Goal: Task Accomplishment & Management: Manage account settings

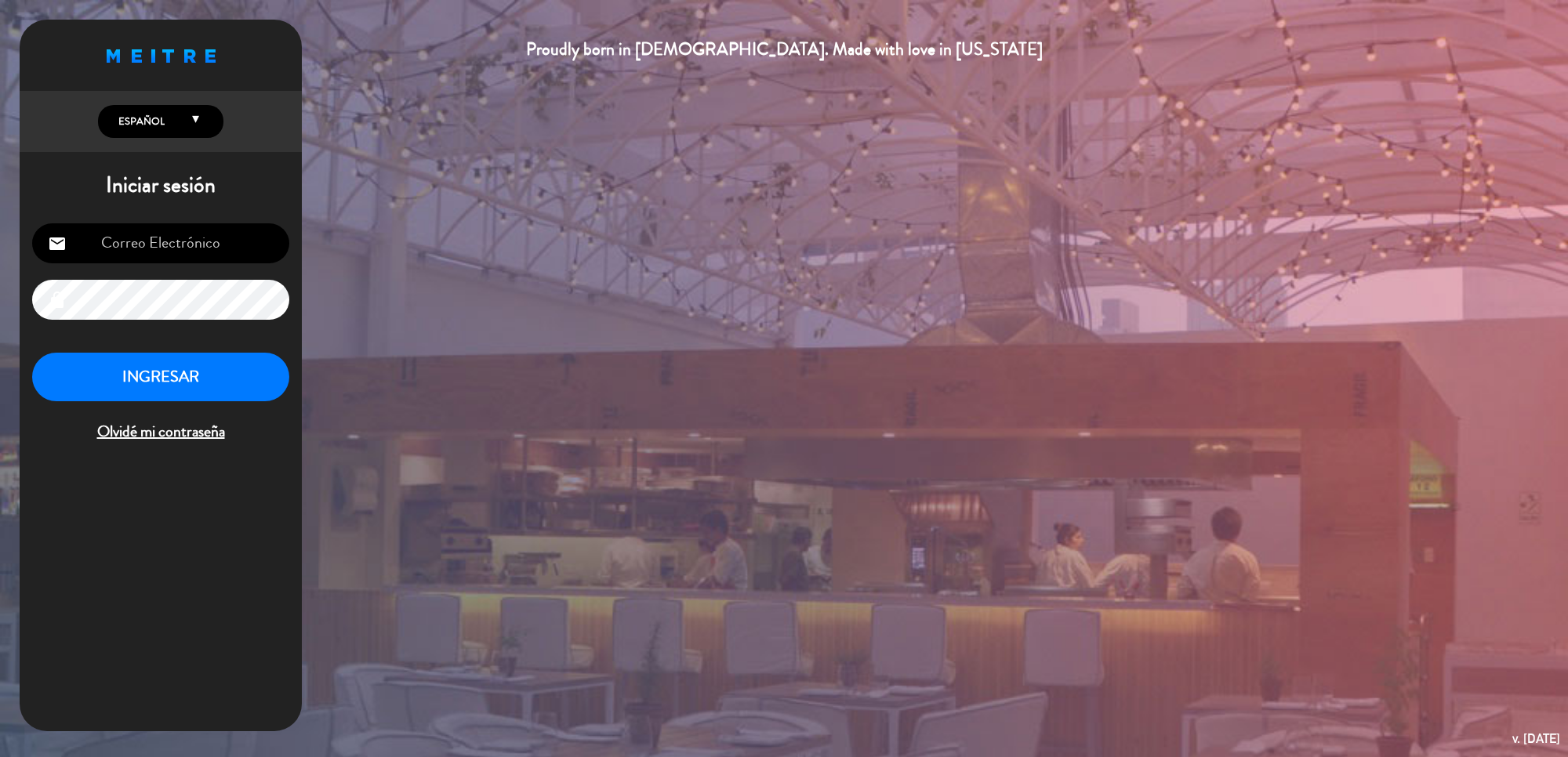
type input "[EMAIL_ADDRESS][DOMAIN_NAME]"
click at [174, 377] on button "INGRESAR" at bounding box center [161, 377] width 257 height 49
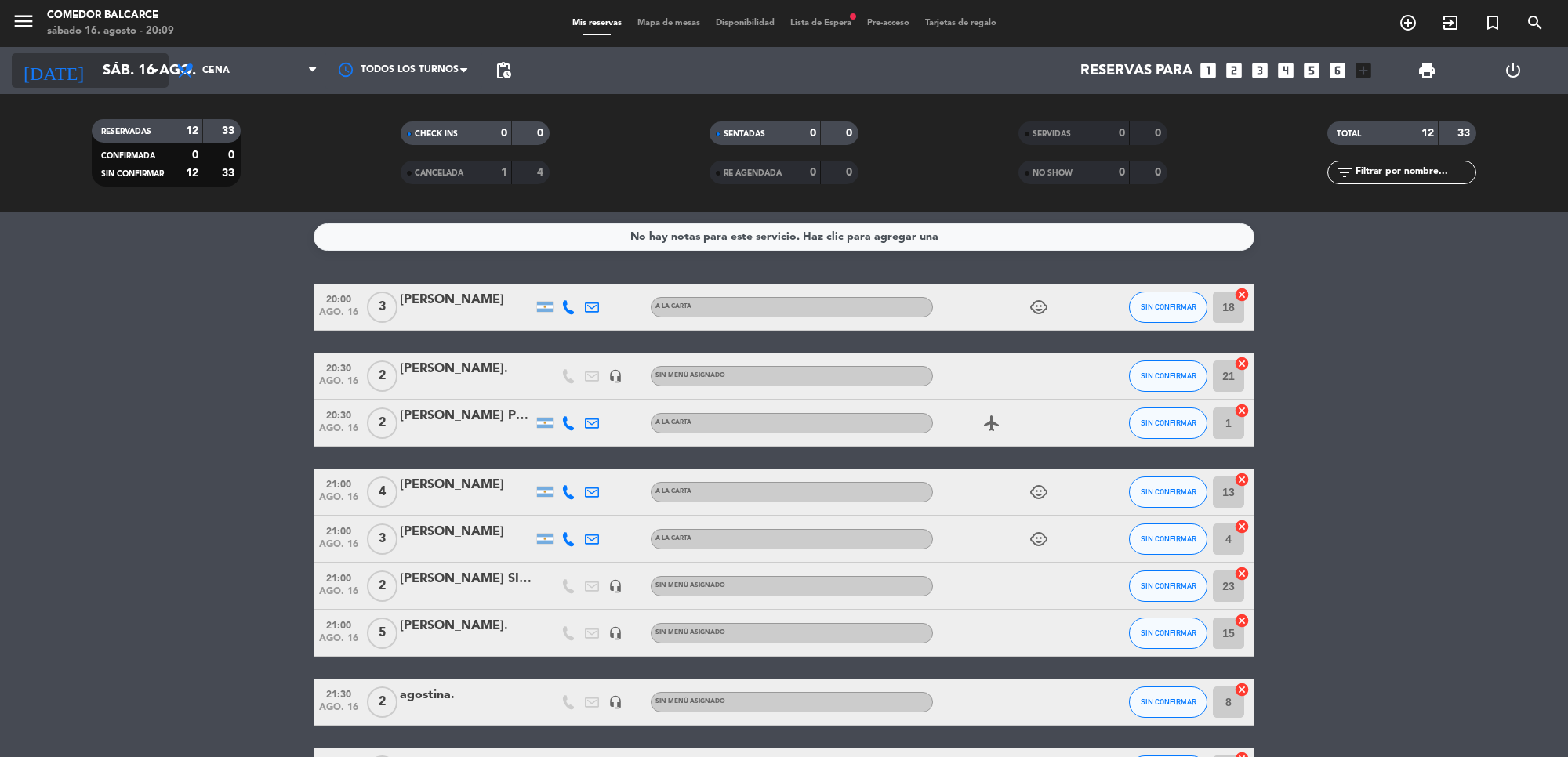
click at [123, 59] on input "sáb. 16 ago." at bounding box center [188, 71] width 185 height 33
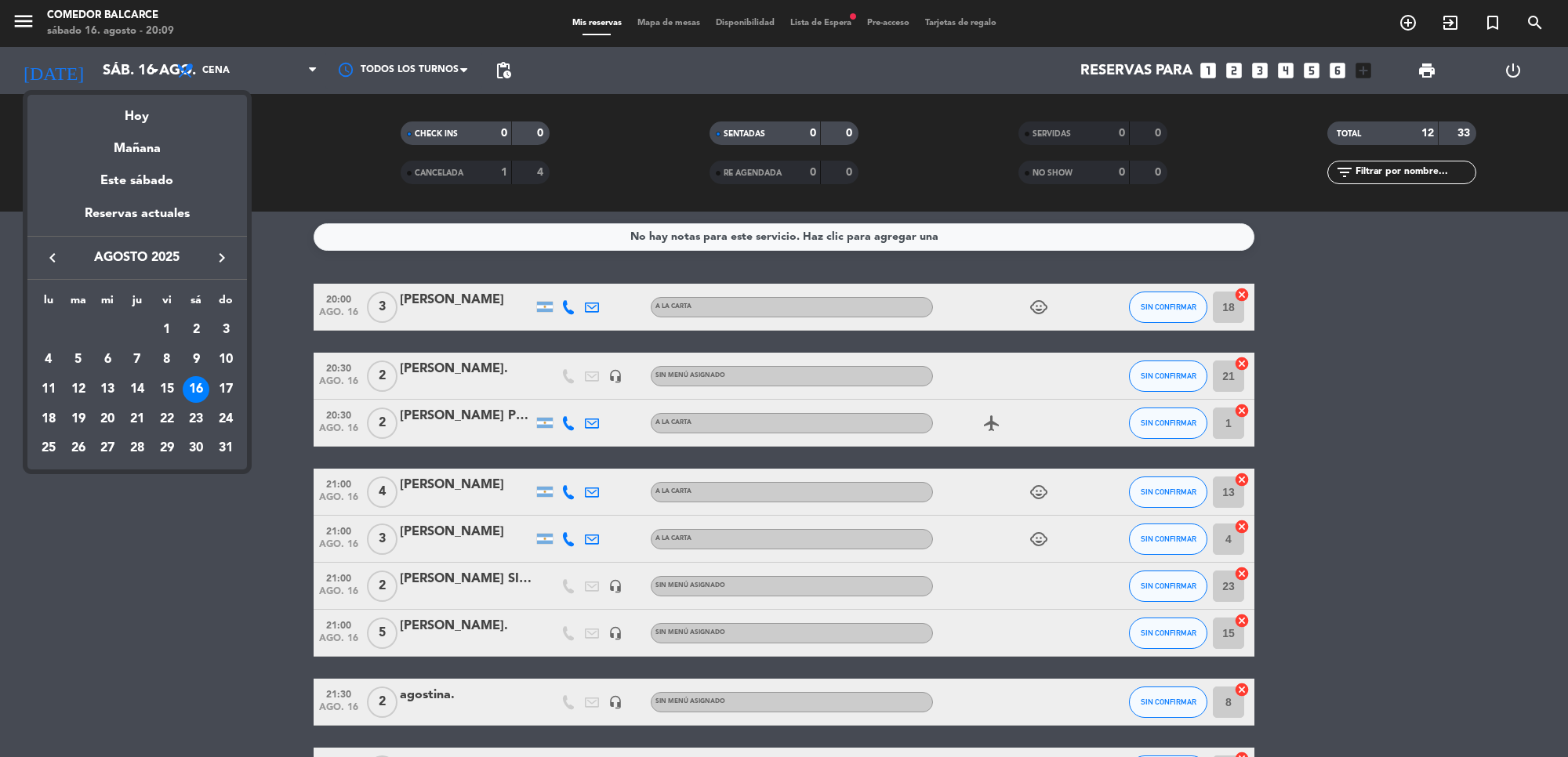
click at [225, 391] on div "17" at bounding box center [226, 389] width 27 height 27
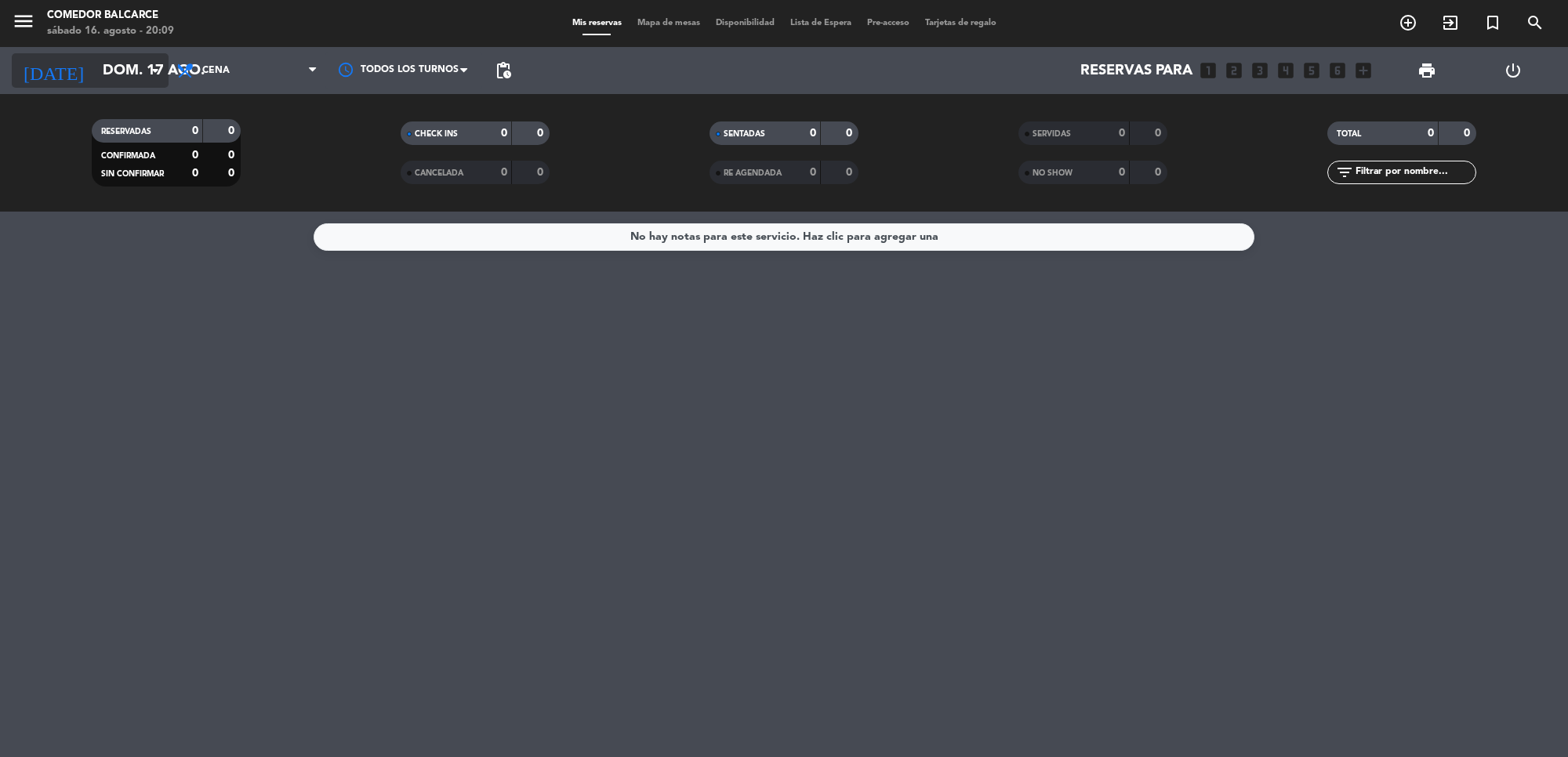
click at [132, 64] on input "dom. 17 ago." at bounding box center [188, 71] width 185 height 33
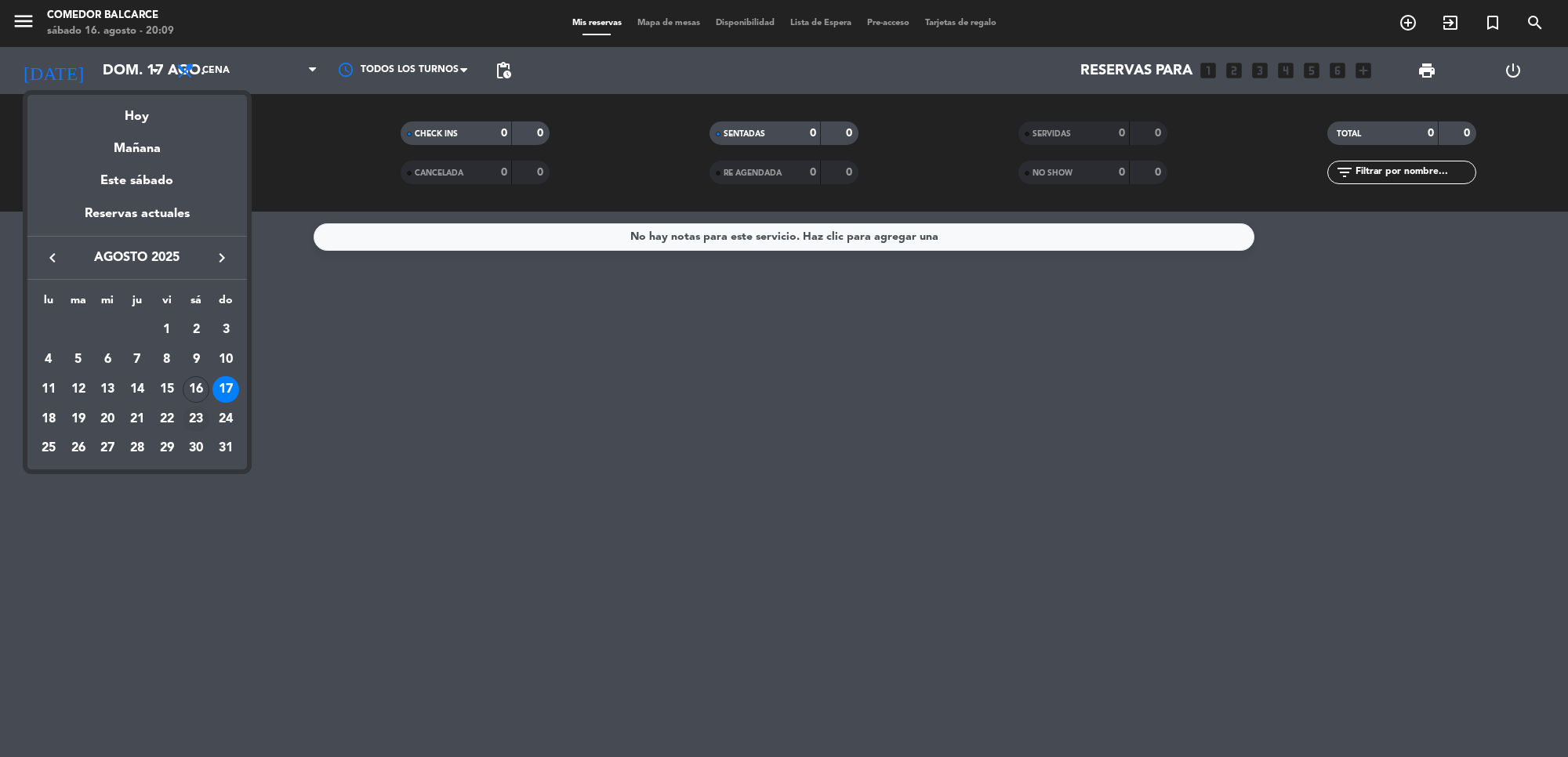
click at [198, 420] on div "23" at bounding box center [196, 419] width 27 height 27
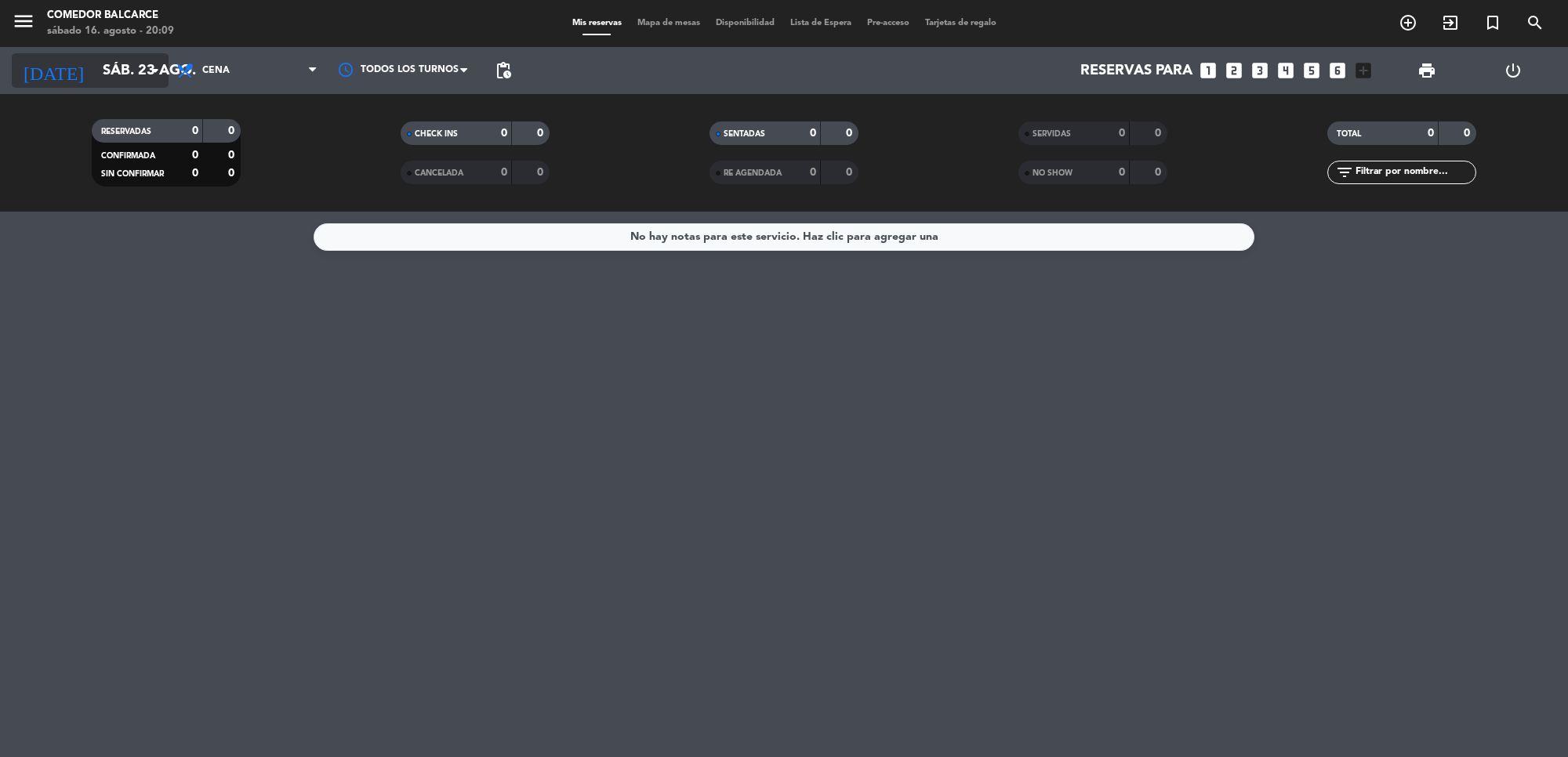
click at [150, 67] on icon "arrow_drop_down" at bounding box center [155, 71] width 19 height 19
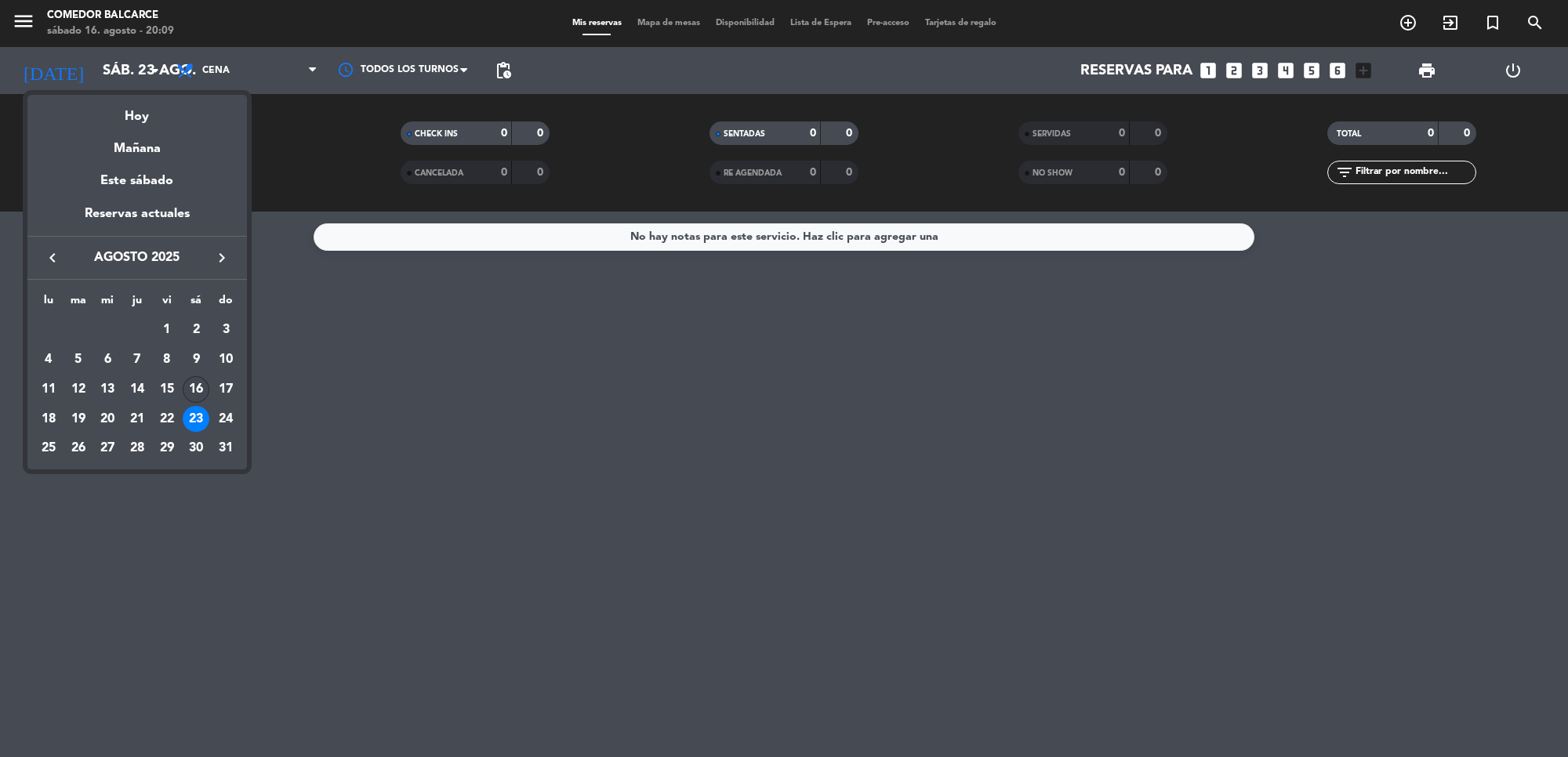
click at [191, 385] on div "16" at bounding box center [196, 389] width 27 height 27
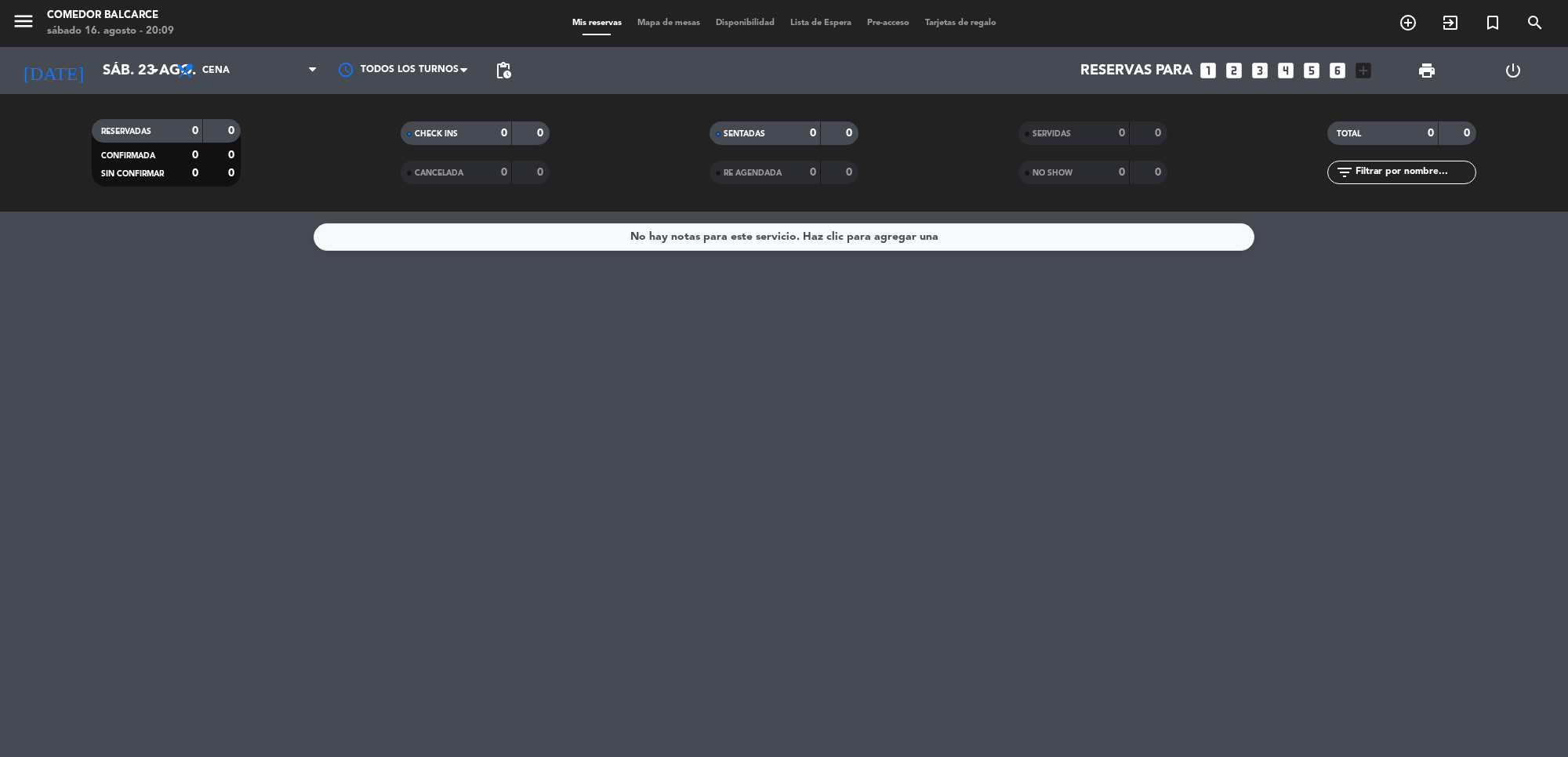
type input "sáb. 16 ago."
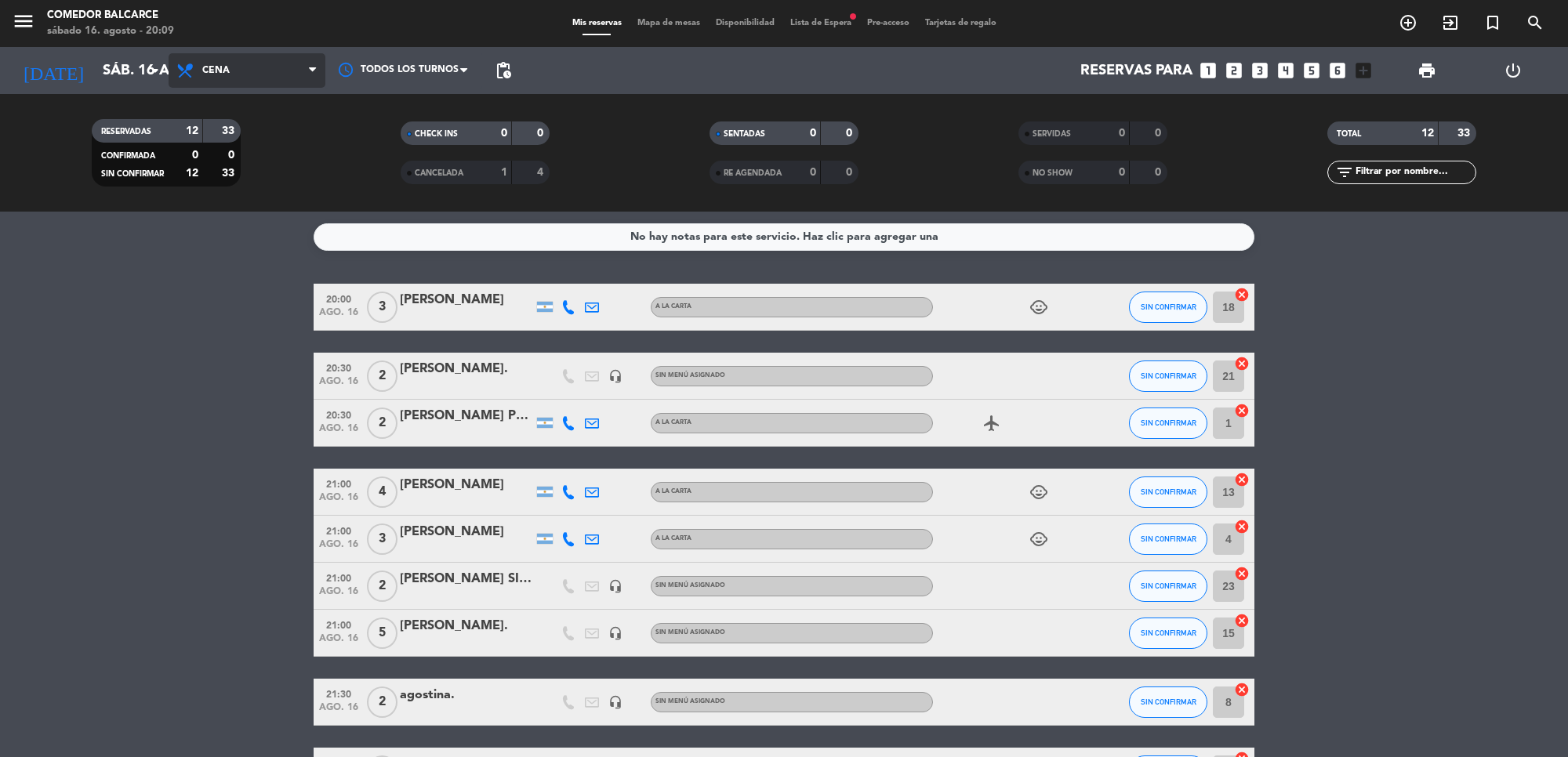
click at [315, 72] on icon at bounding box center [312, 71] width 7 height 13
click at [265, 131] on div "menu Comedor Balcarce sábado 16. agosto - 20:09 Mis reservas Mapa de mesas Disp…" at bounding box center [784, 106] width 1568 height 212
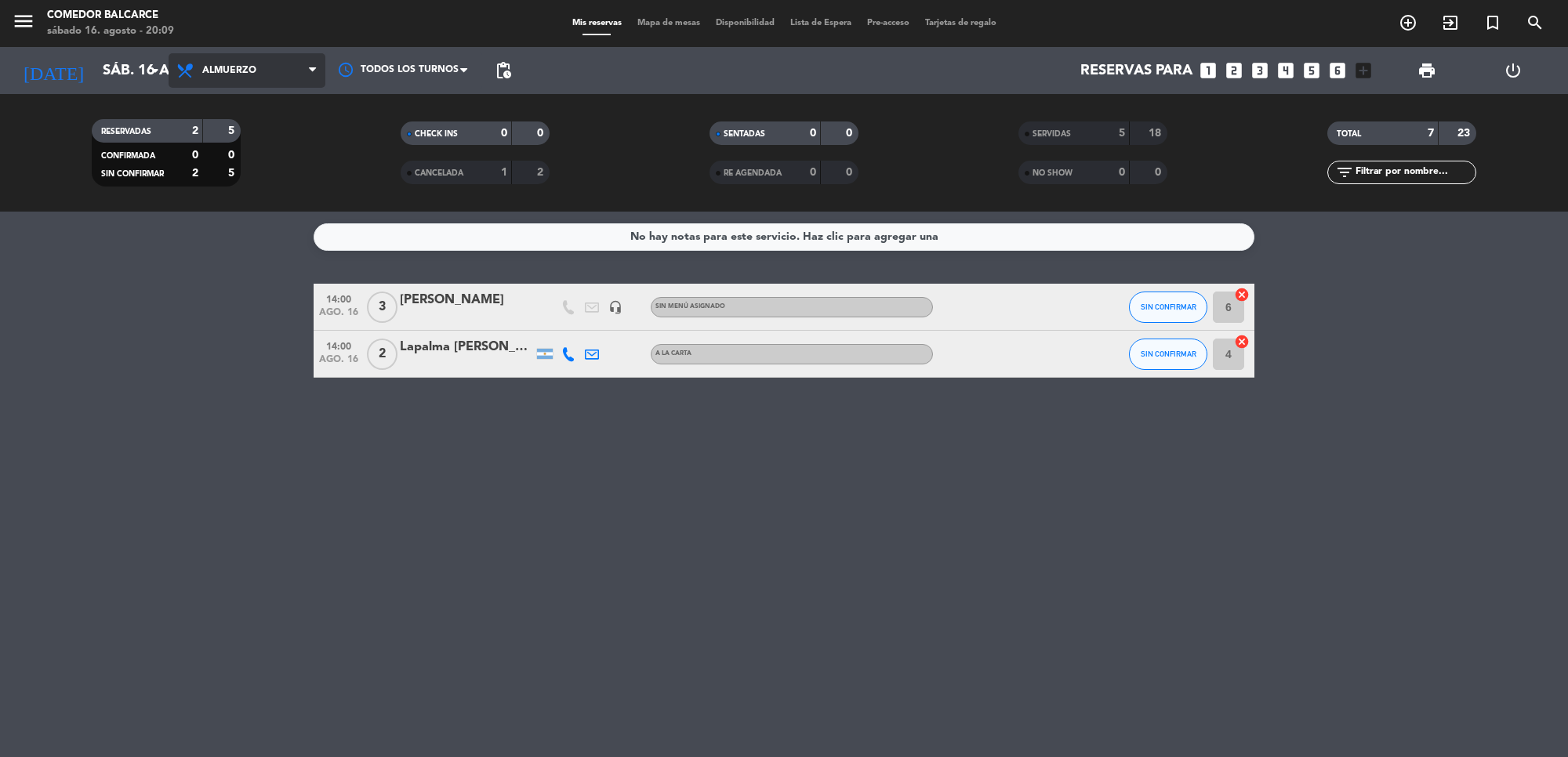
click at [220, 75] on span "Almuerzo" at bounding box center [229, 71] width 54 height 11
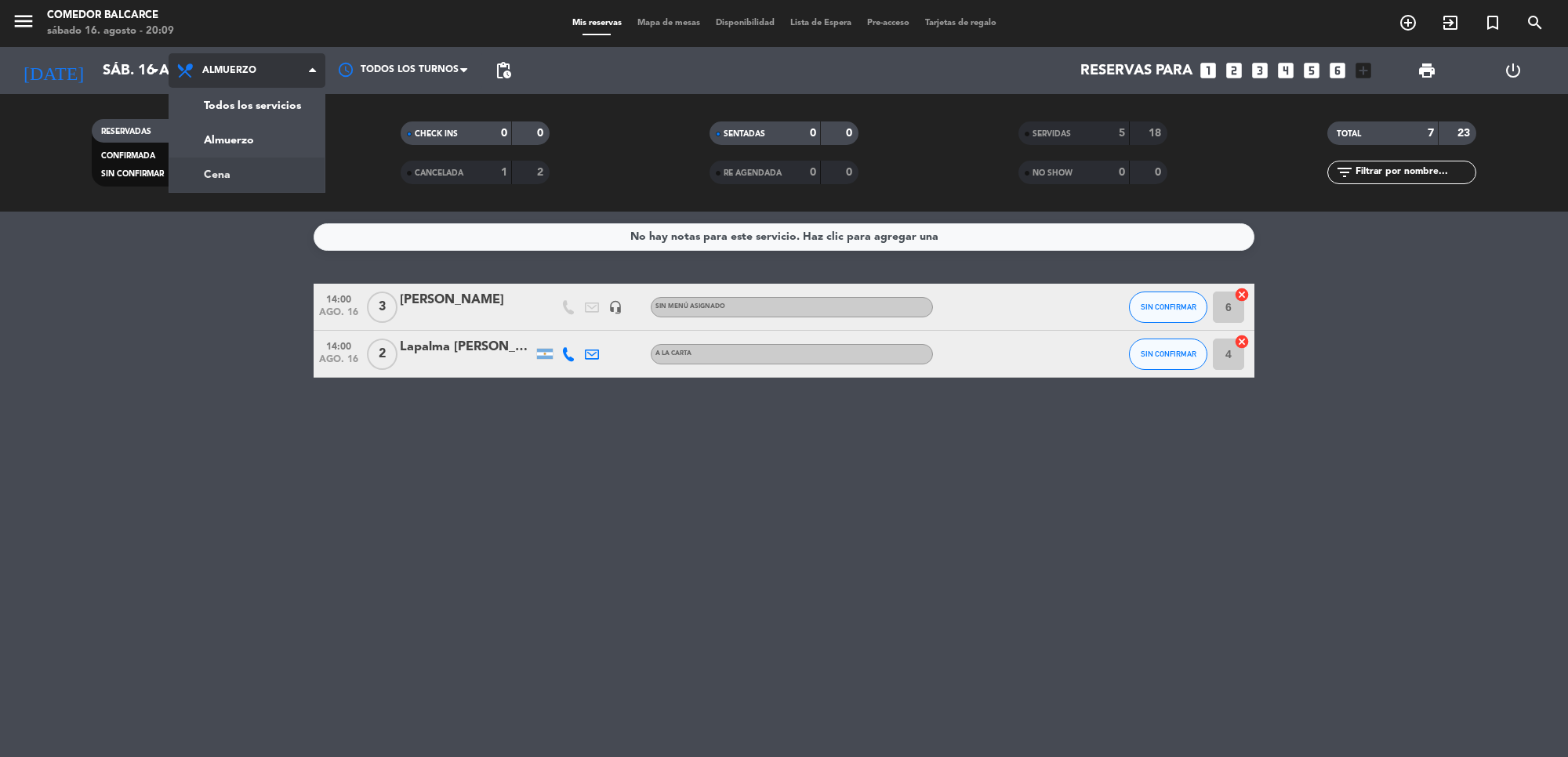
click at [242, 159] on div "menu Comedor Balcarce sábado 16. agosto - 20:09 Mis reservas Mapa de mesas Disp…" at bounding box center [784, 106] width 1568 height 212
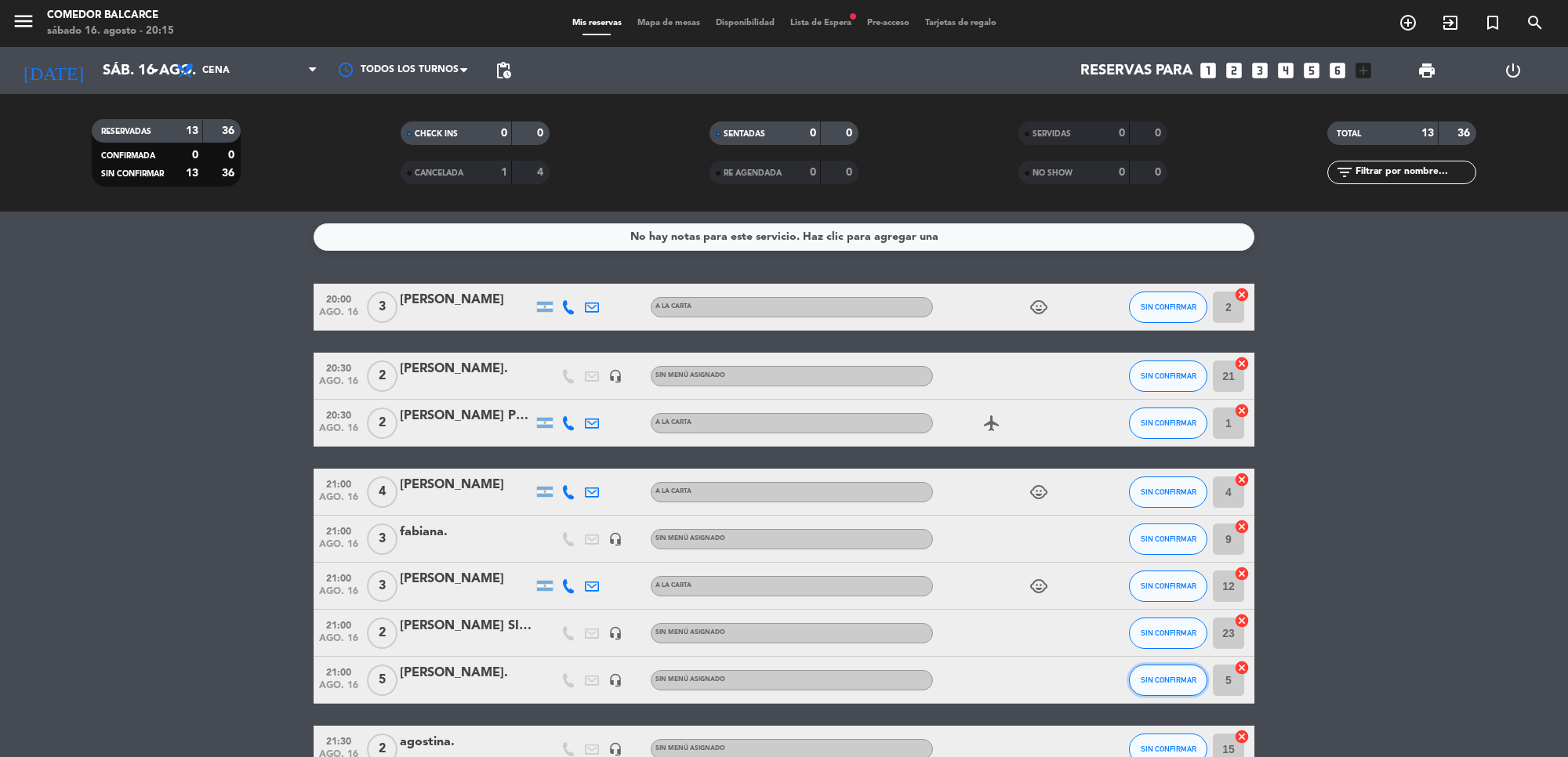
click at [1169, 684] on button "SIN CONFIRMAR" at bounding box center [1168, 680] width 78 height 31
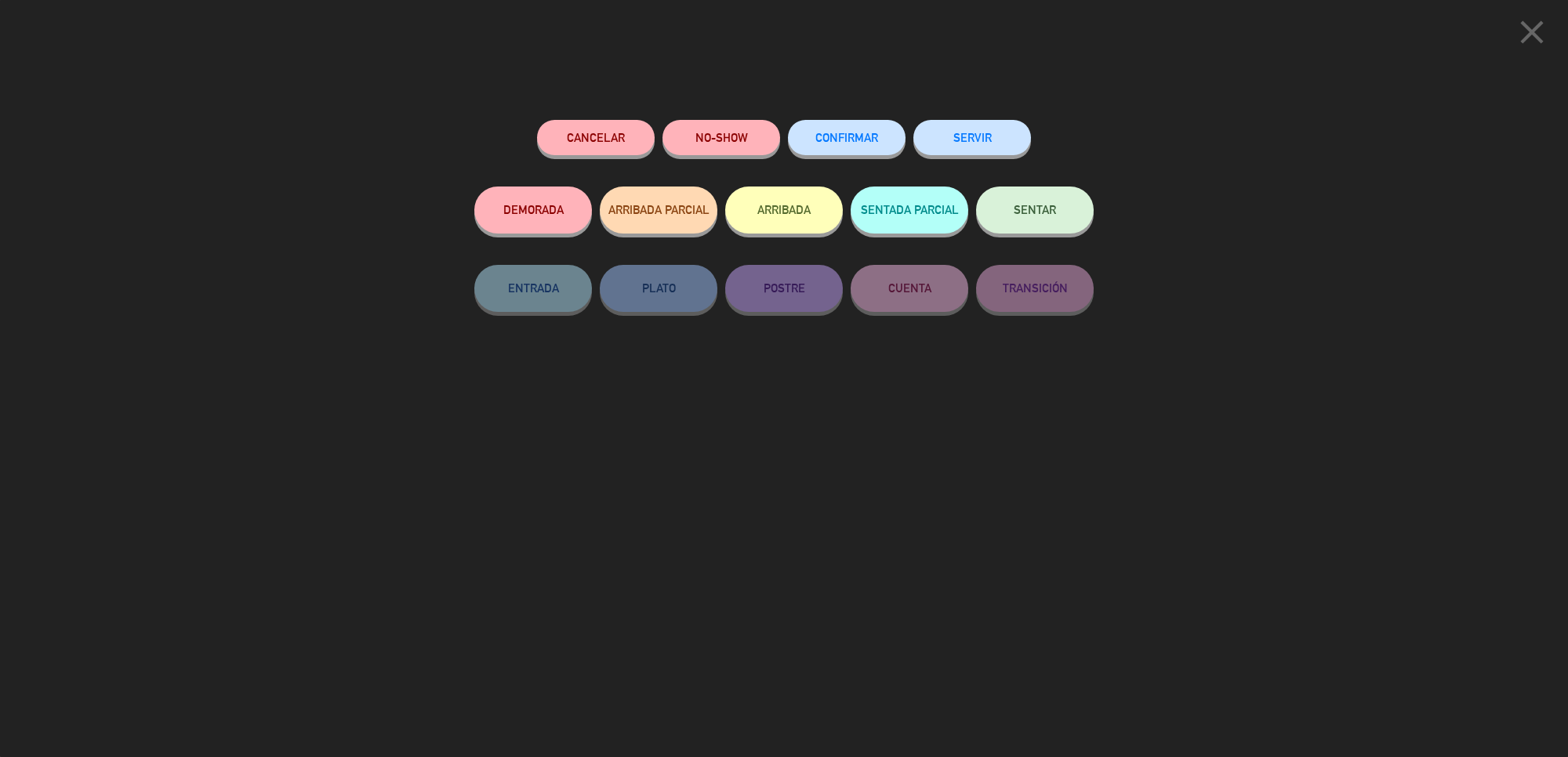
click at [983, 151] on button "SERVIR" at bounding box center [972, 137] width 118 height 35
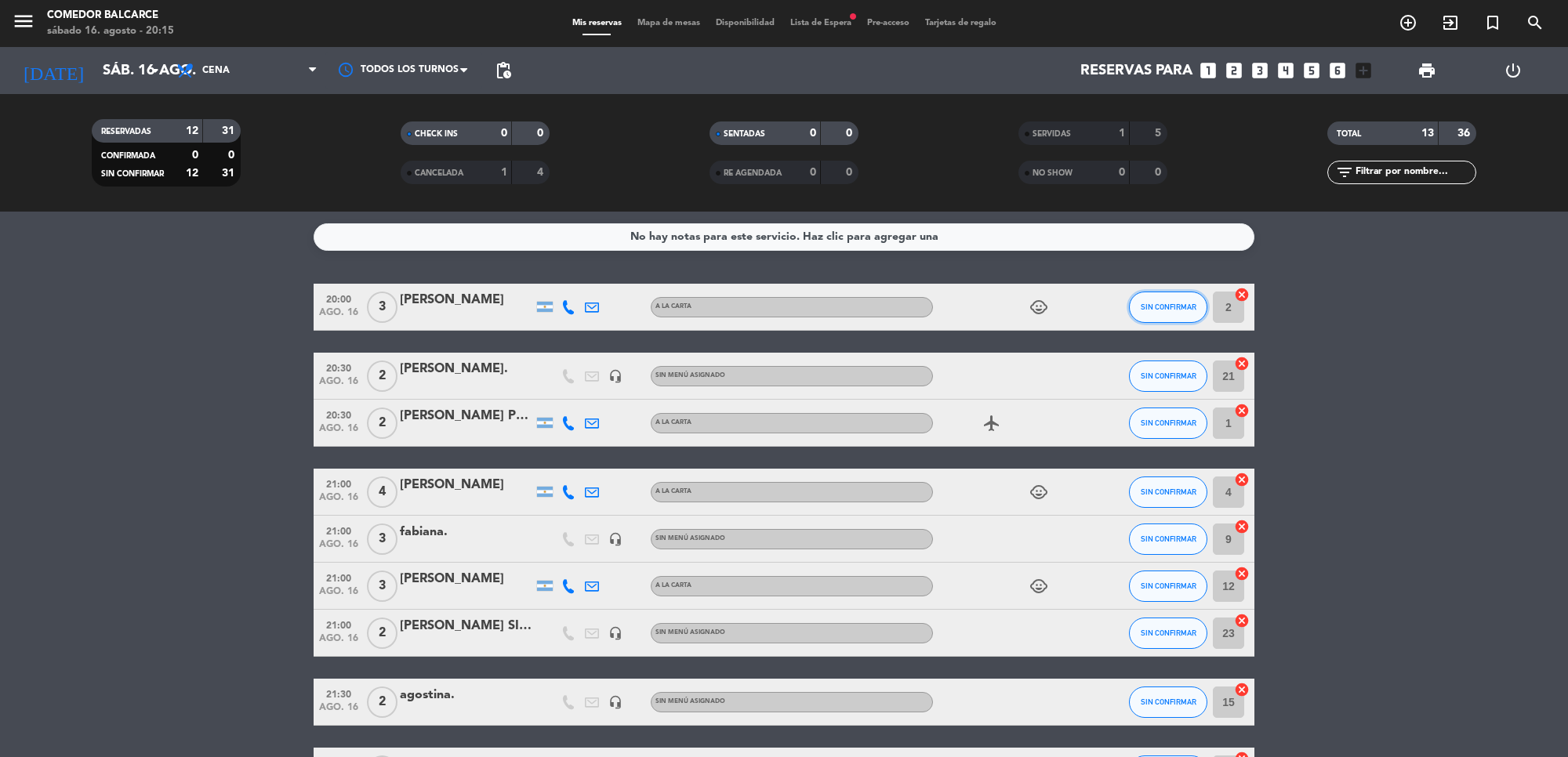
click at [1145, 306] on span "SIN CONFIRMAR" at bounding box center [1168, 307] width 56 height 9
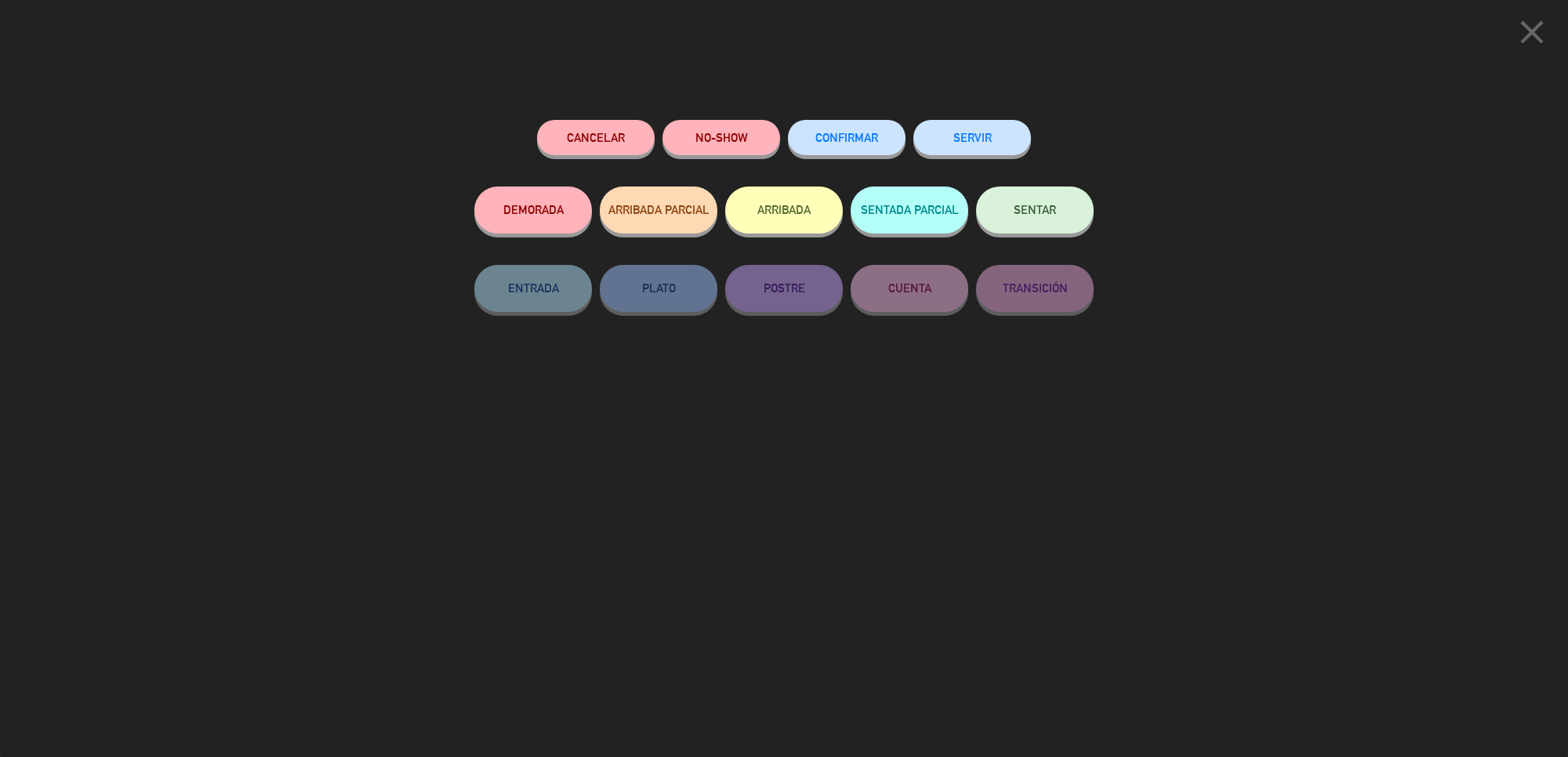
click at [965, 129] on button "SERVIR" at bounding box center [972, 137] width 118 height 35
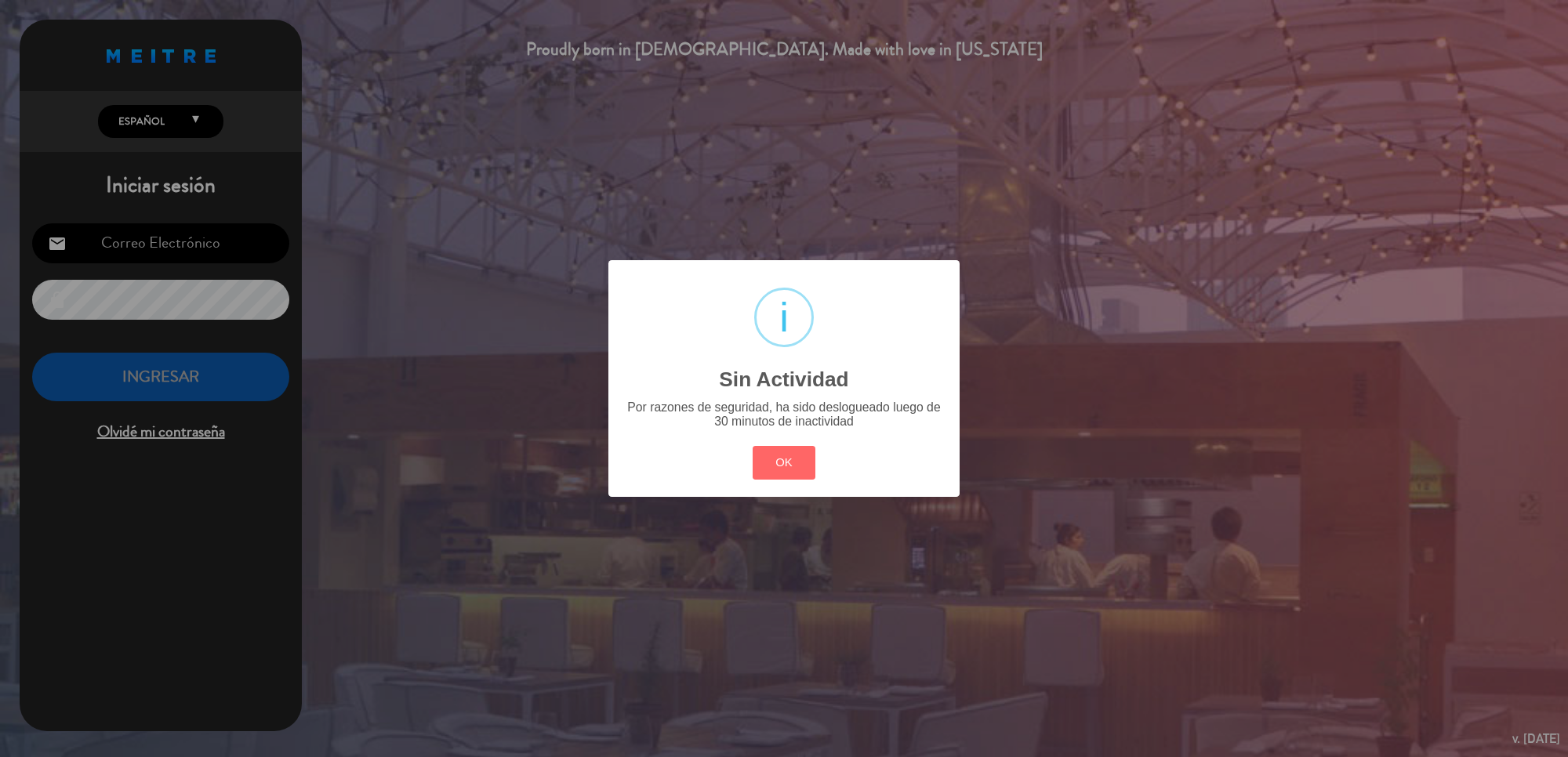
type input "[EMAIL_ADDRESS][DOMAIN_NAME]"
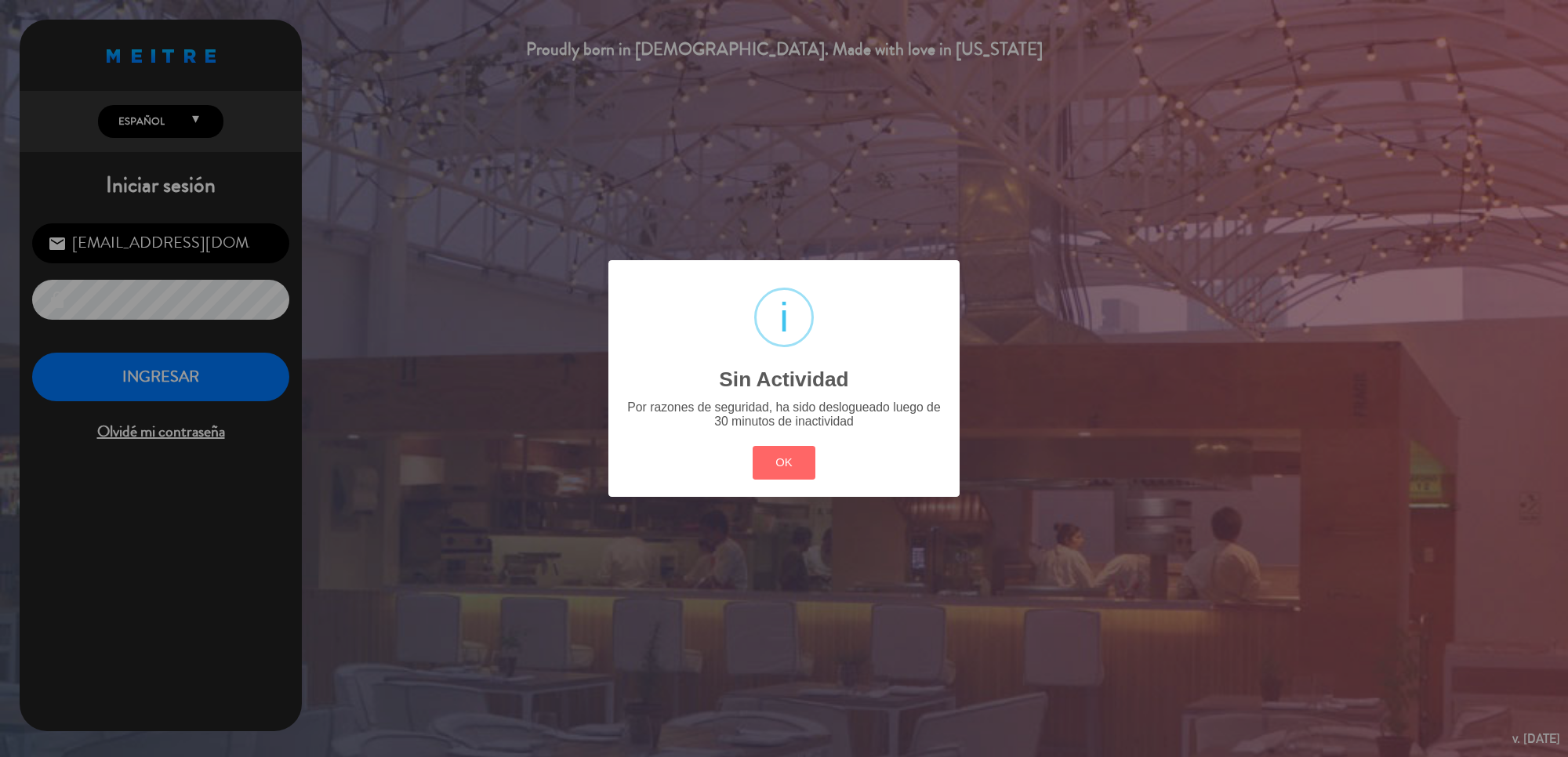
click at [67, 386] on div "? ! i Sin Actividad × Por razones de seguridad, ha sido deslogueado luego de 30…" at bounding box center [784, 378] width 1568 height 757
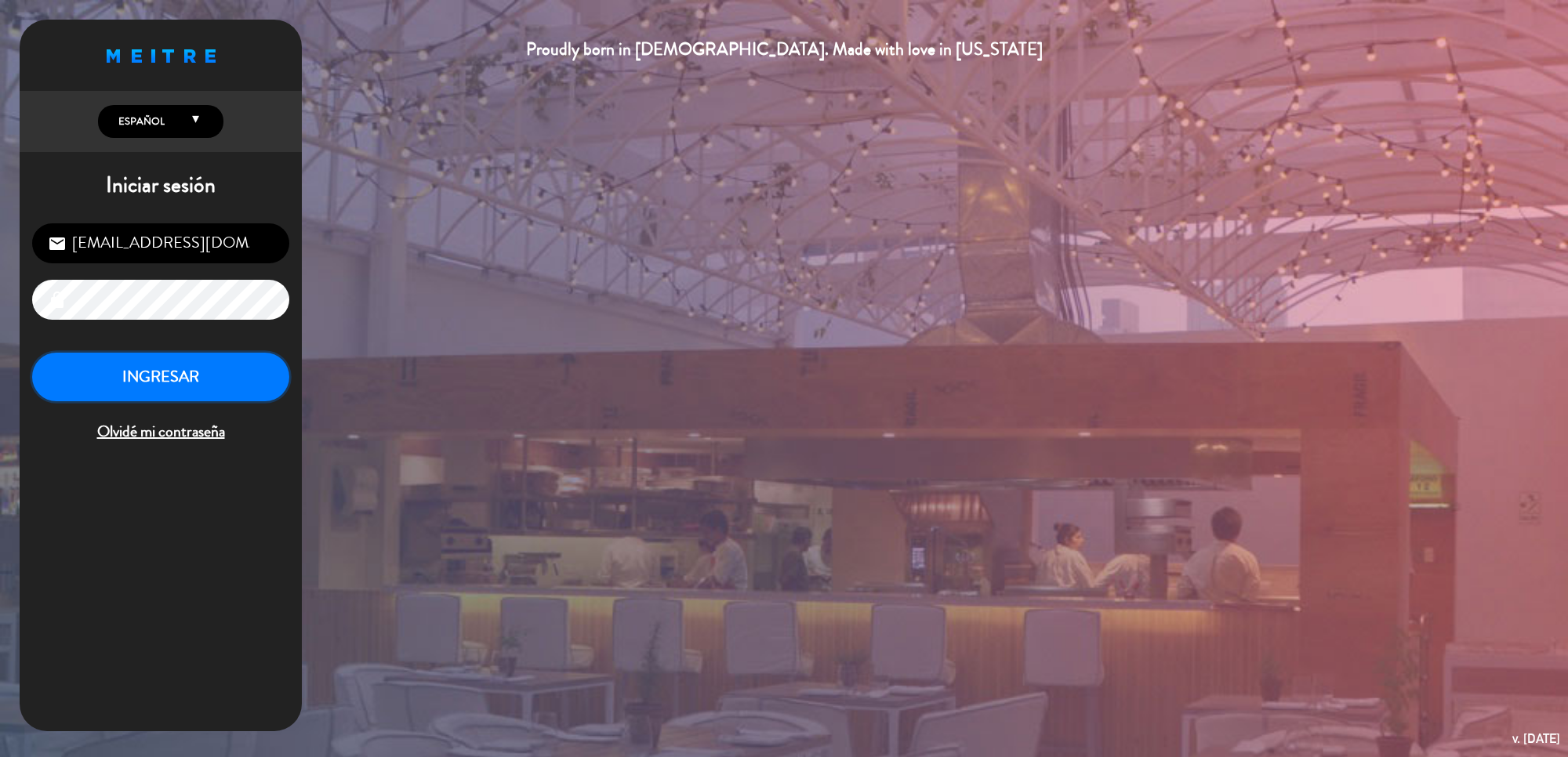
click at [68, 384] on button "INGRESAR" at bounding box center [161, 377] width 257 height 49
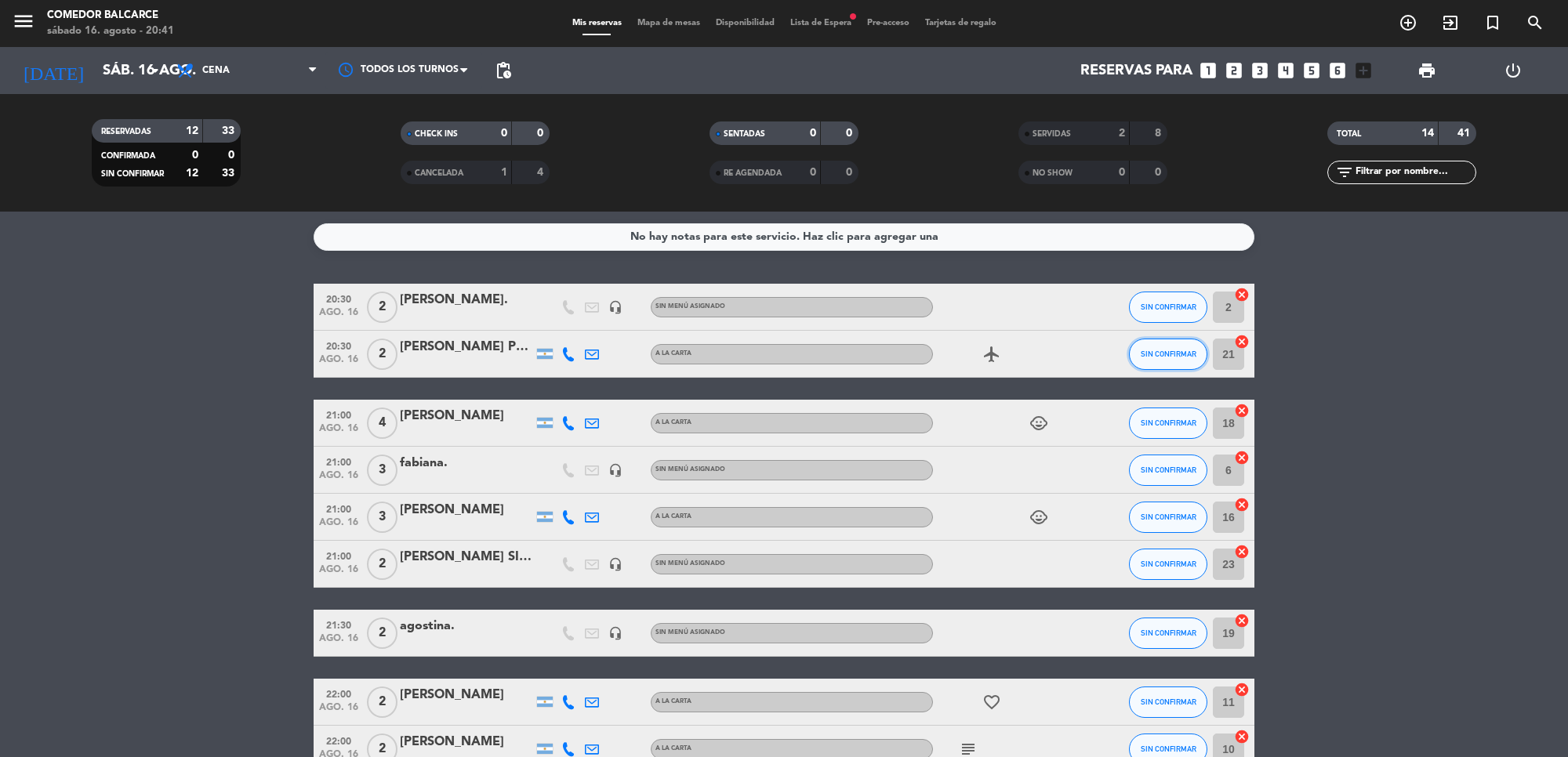
click at [1178, 356] on span "SIN CONFIRMAR" at bounding box center [1168, 354] width 56 height 9
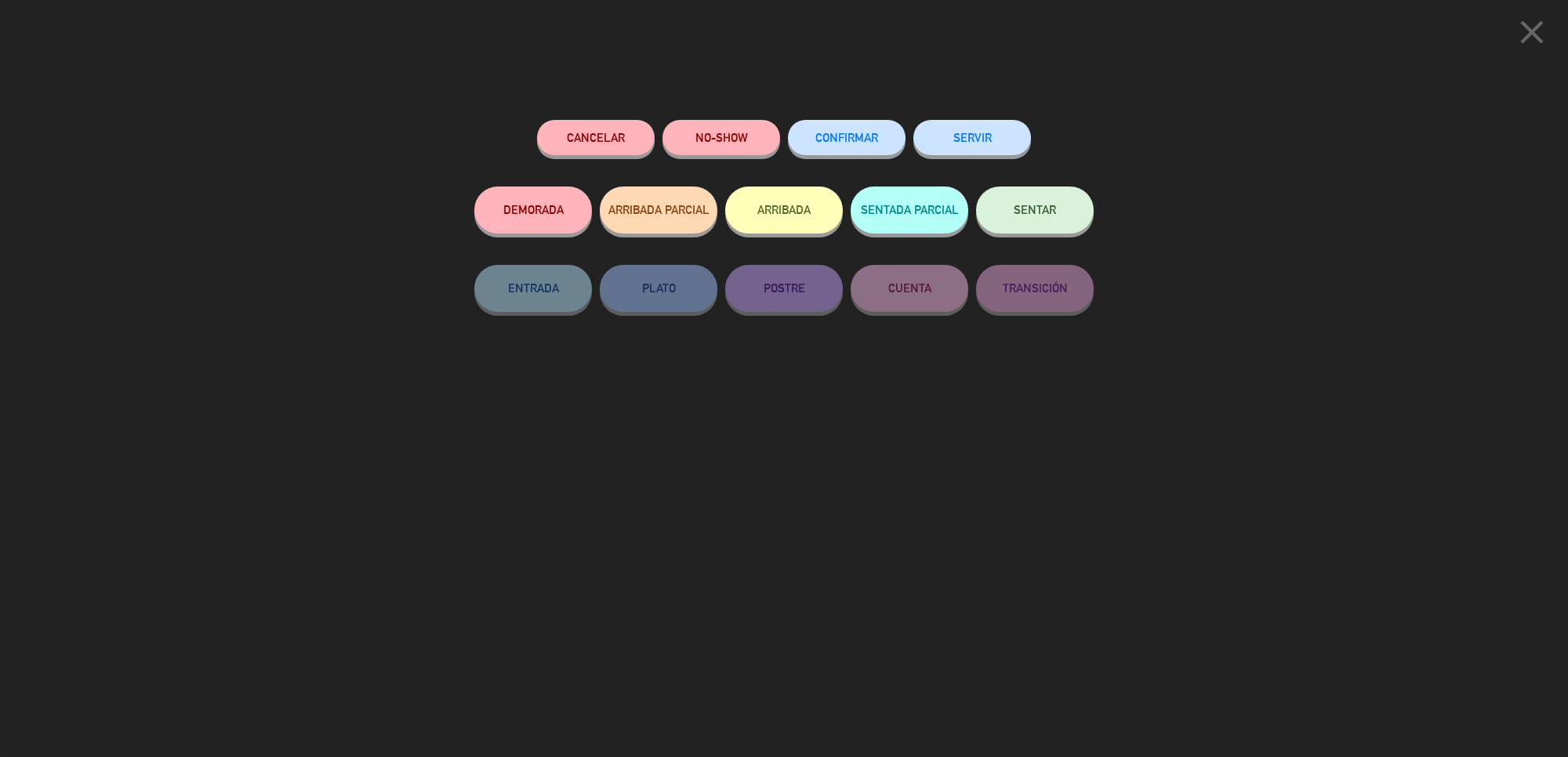
click at [976, 124] on button "SERVIR" at bounding box center [972, 137] width 118 height 35
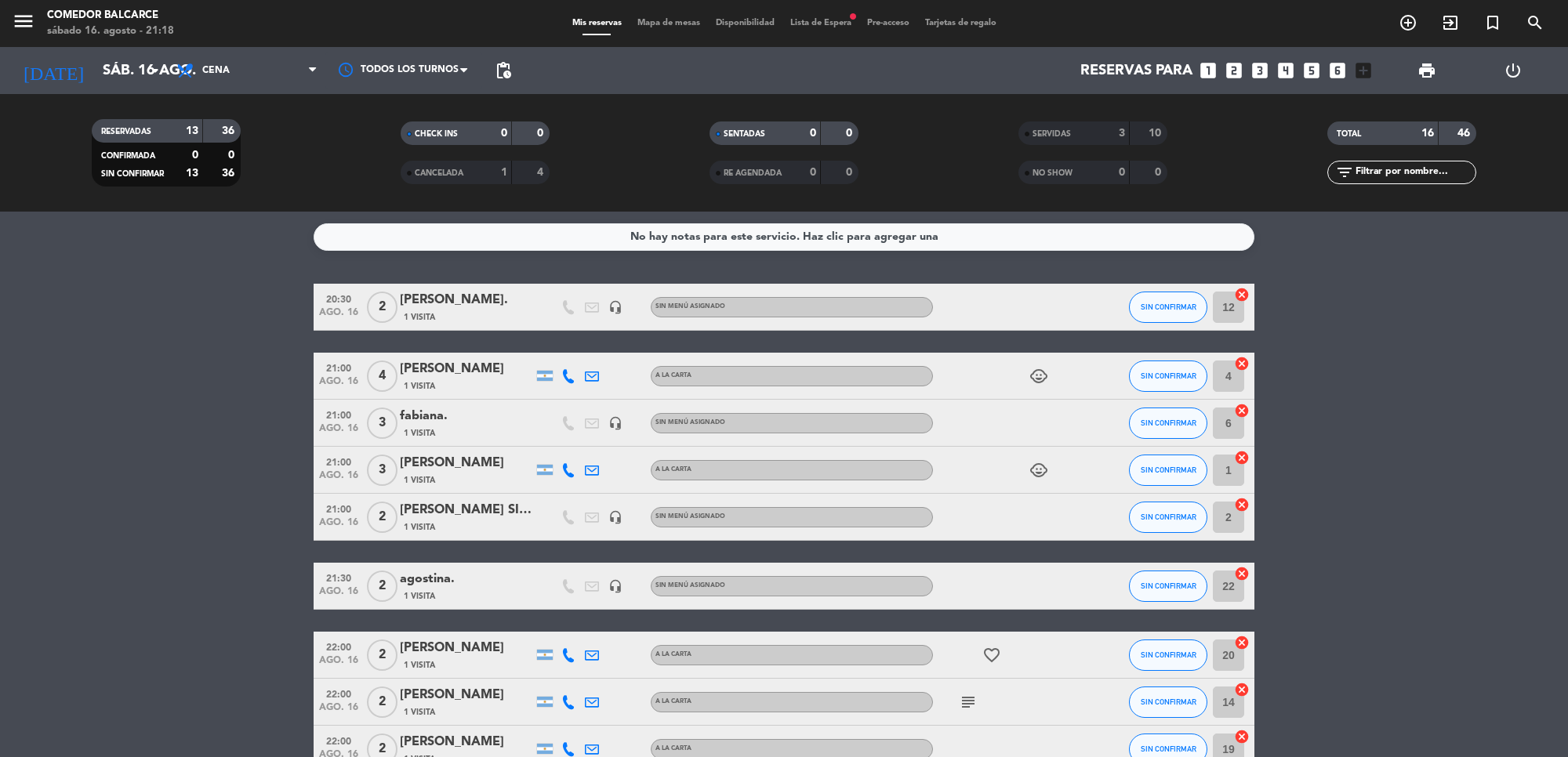
scroll to position [98, 0]
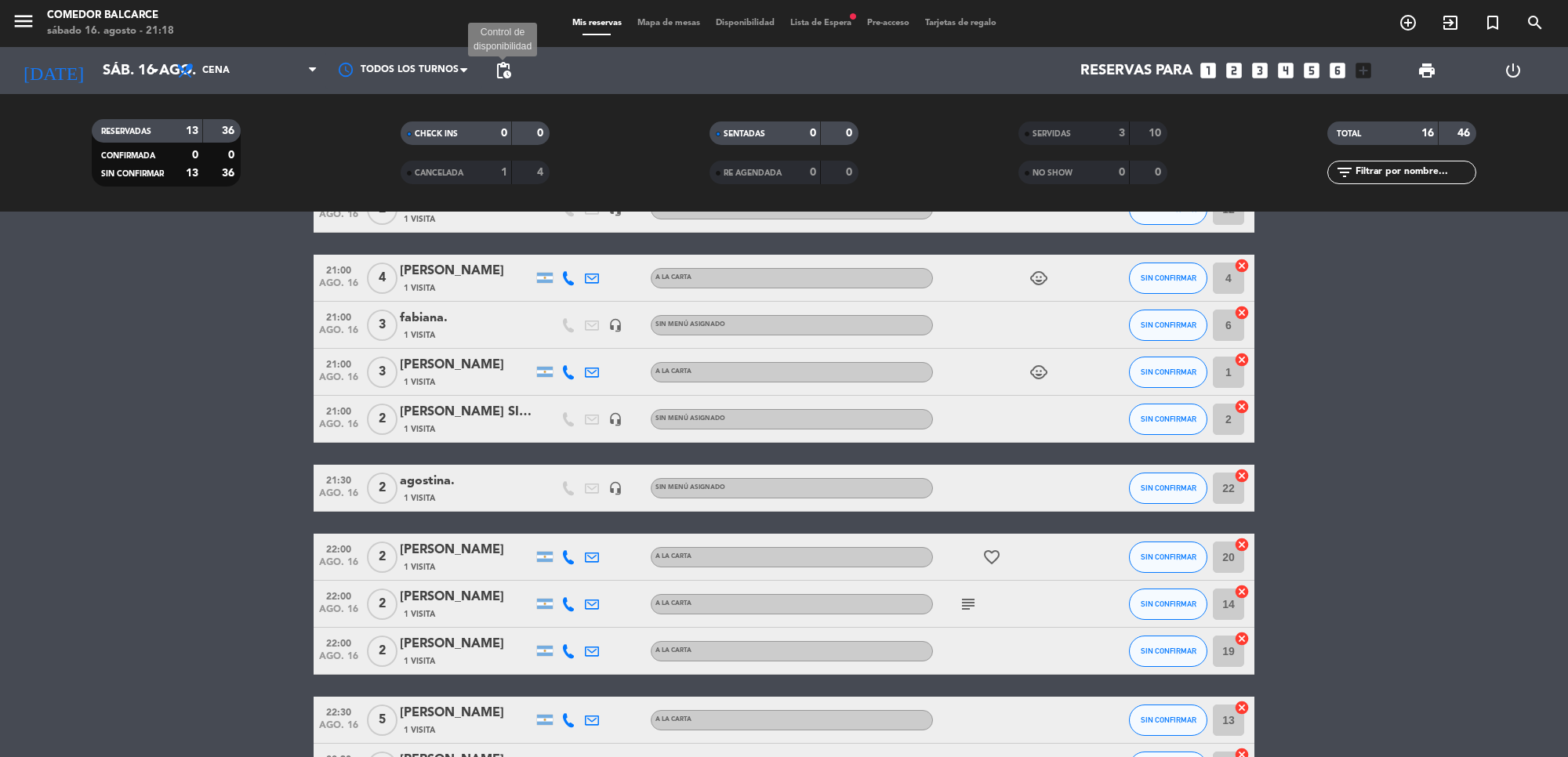
click at [500, 67] on span "pending_actions" at bounding box center [503, 71] width 19 height 19
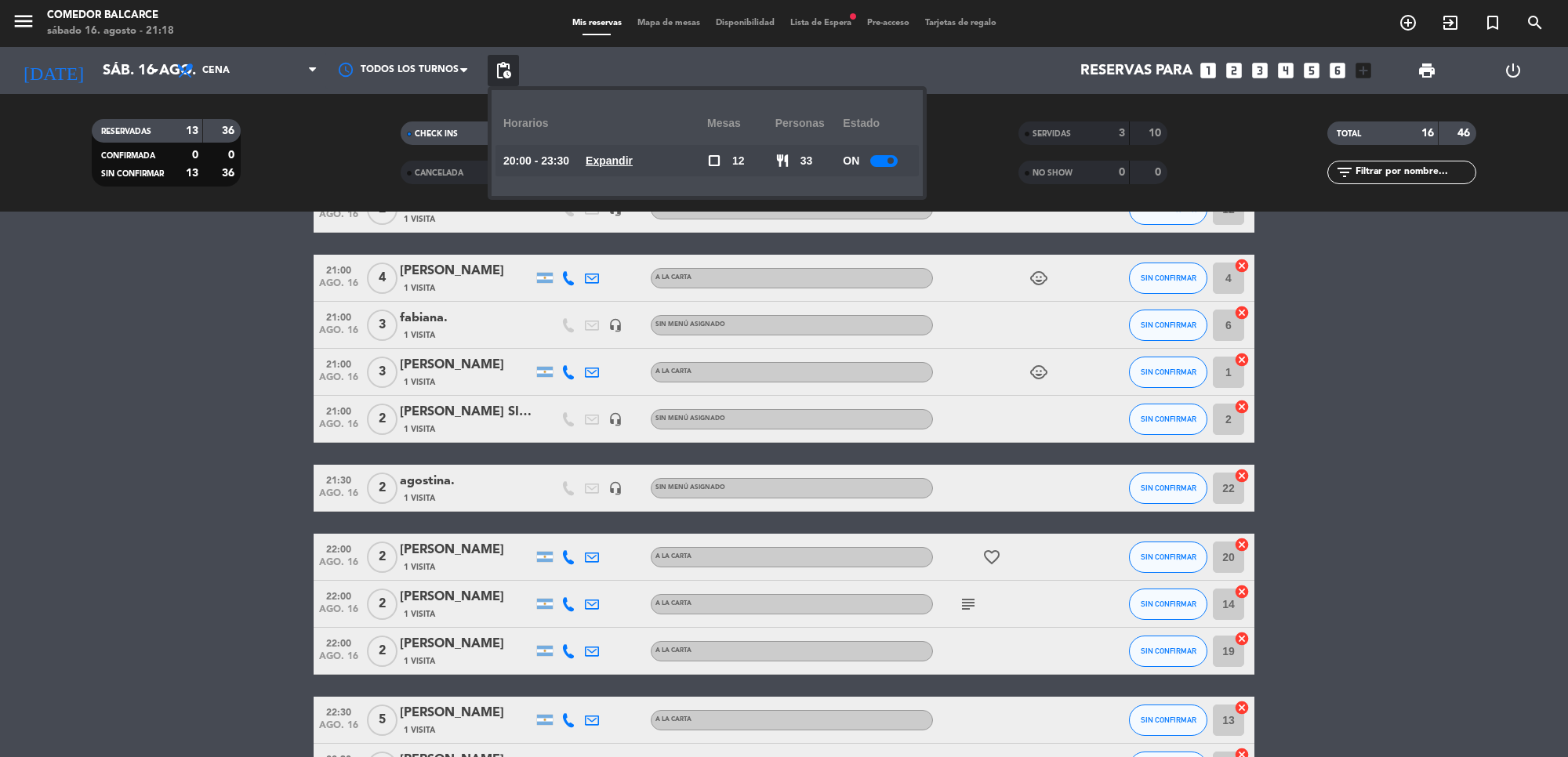
click at [874, 158] on div at bounding box center [884, 161] width 27 height 12
click at [222, 421] on bookings-row "20:30 ago. 16 2 [PERSON_NAME]. 1 Visita headset_mic Sin menú asignado SIN CONFI…" at bounding box center [784, 535] width 1568 height 699
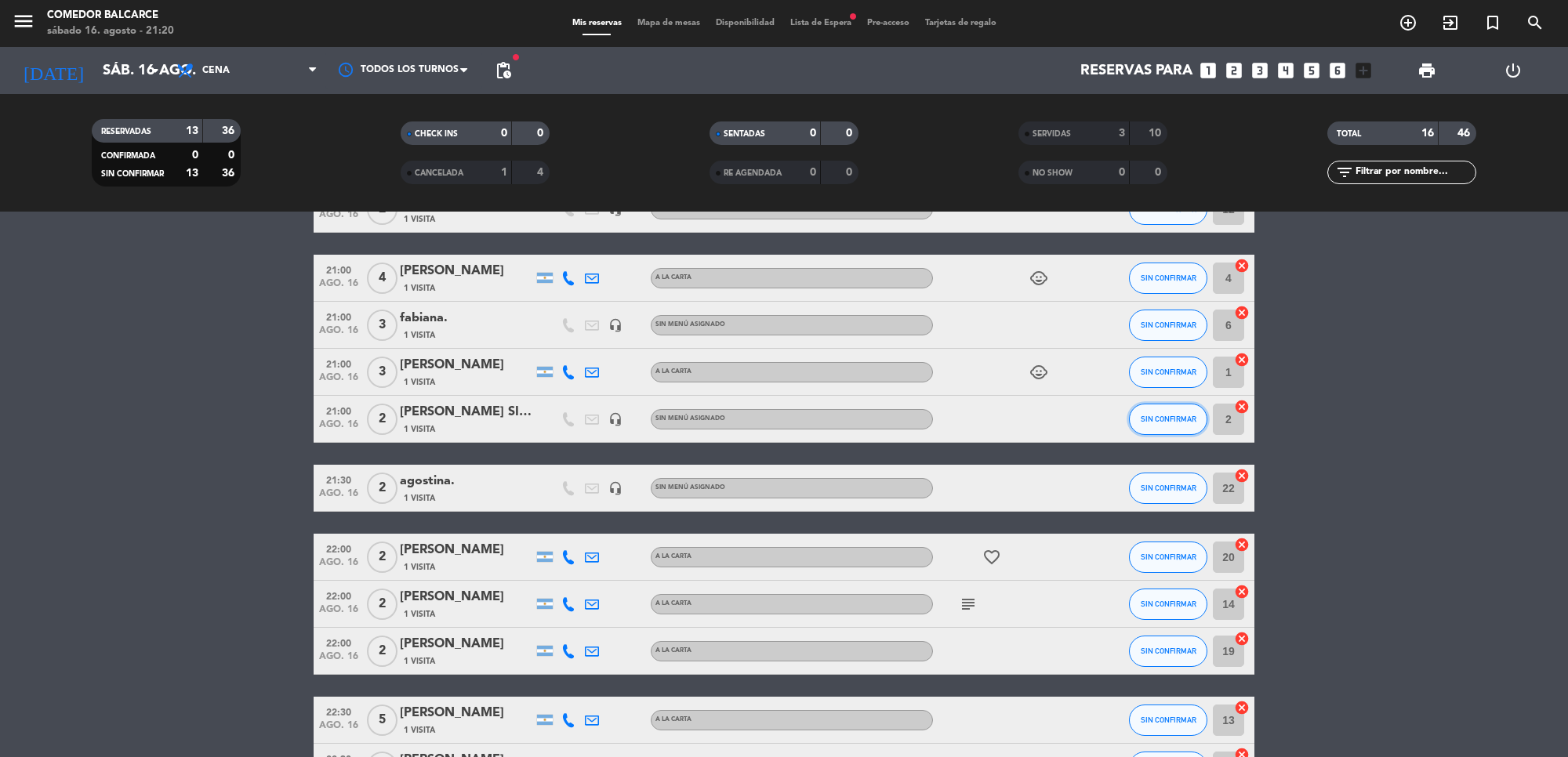
click at [1153, 419] on span "SIN CONFIRMAR" at bounding box center [1168, 418] width 56 height 9
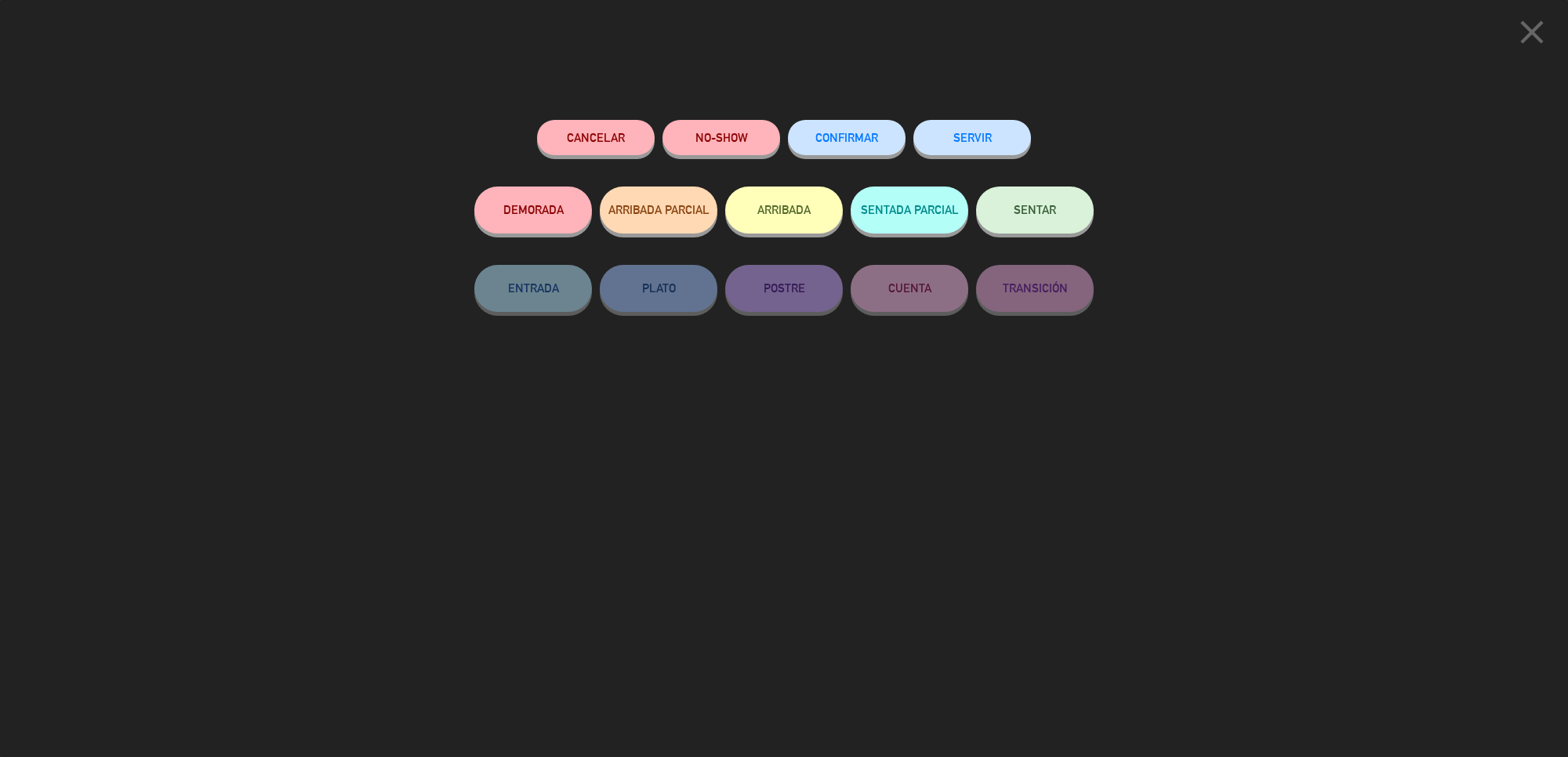
click at [998, 136] on button "SERVIR" at bounding box center [972, 137] width 118 height 35
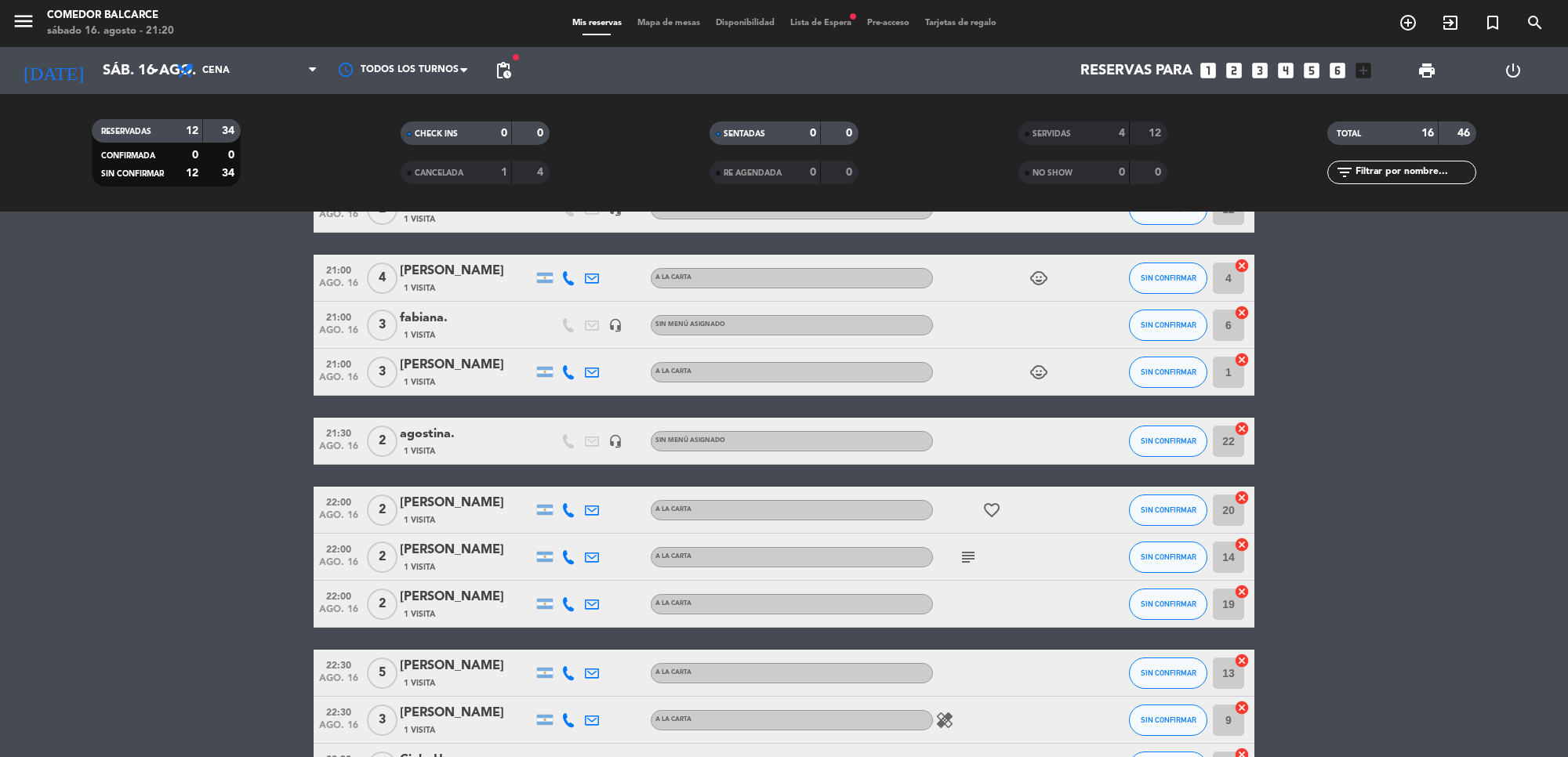
click at [1173, 255] on div "SIN CONFIRMAR" at bounding box center [1168, 278] width 78 height 46
click at [1164, 283] on button "SIN CONFIRMAR" at bounding box center [1168, 278] width 78 height 31
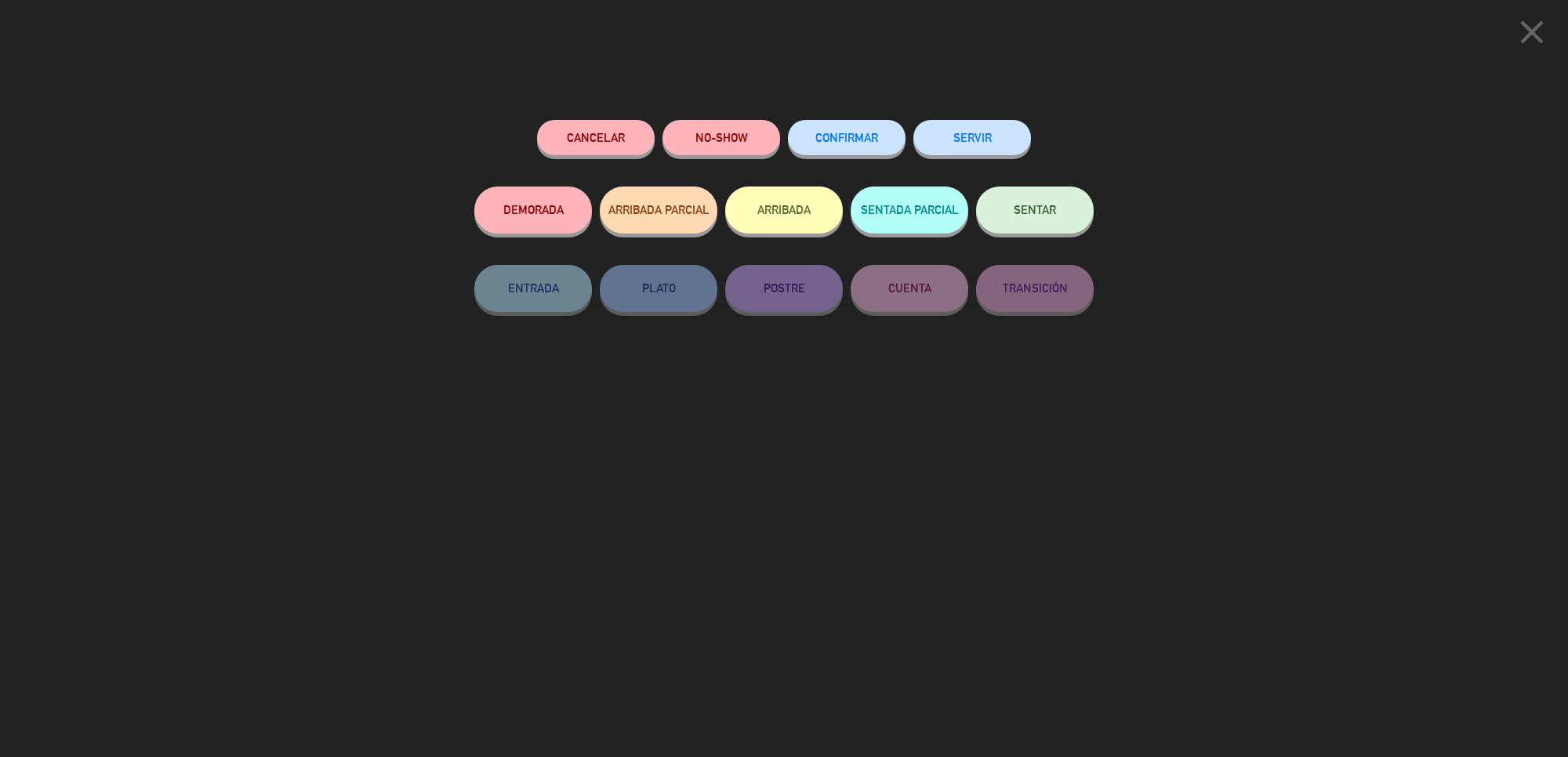
click at [973, 162] on div "SERVIR" at bounding box center [972, 153] width 118 height 67
click at [970, 151] on button "SERVIR" at bounding box center [972, 137] width 118 height 35
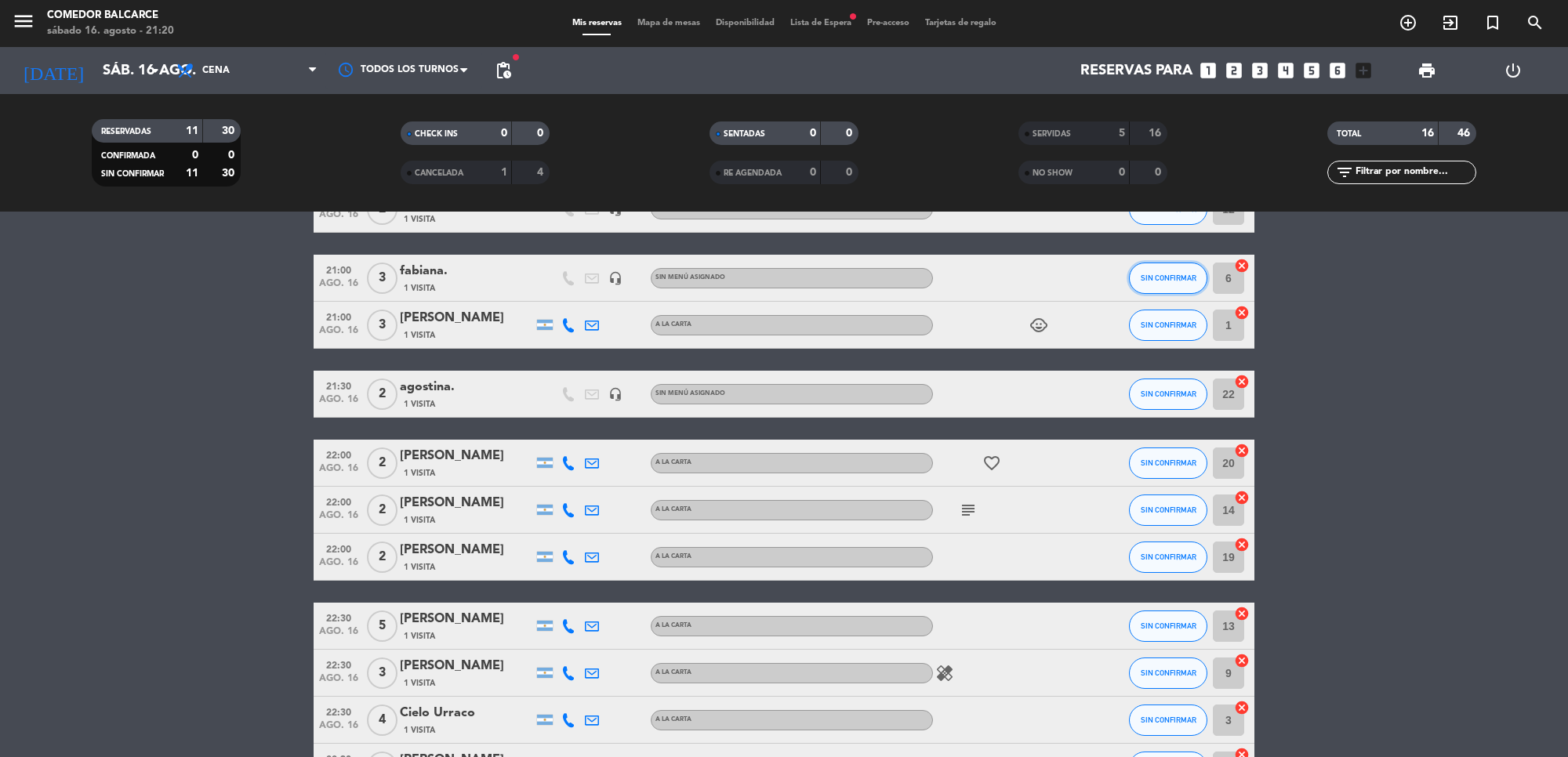
click at [1172, 282] on span "SIN CONFIRMAR" at bounding box center [1168, 278] width 56 height 9
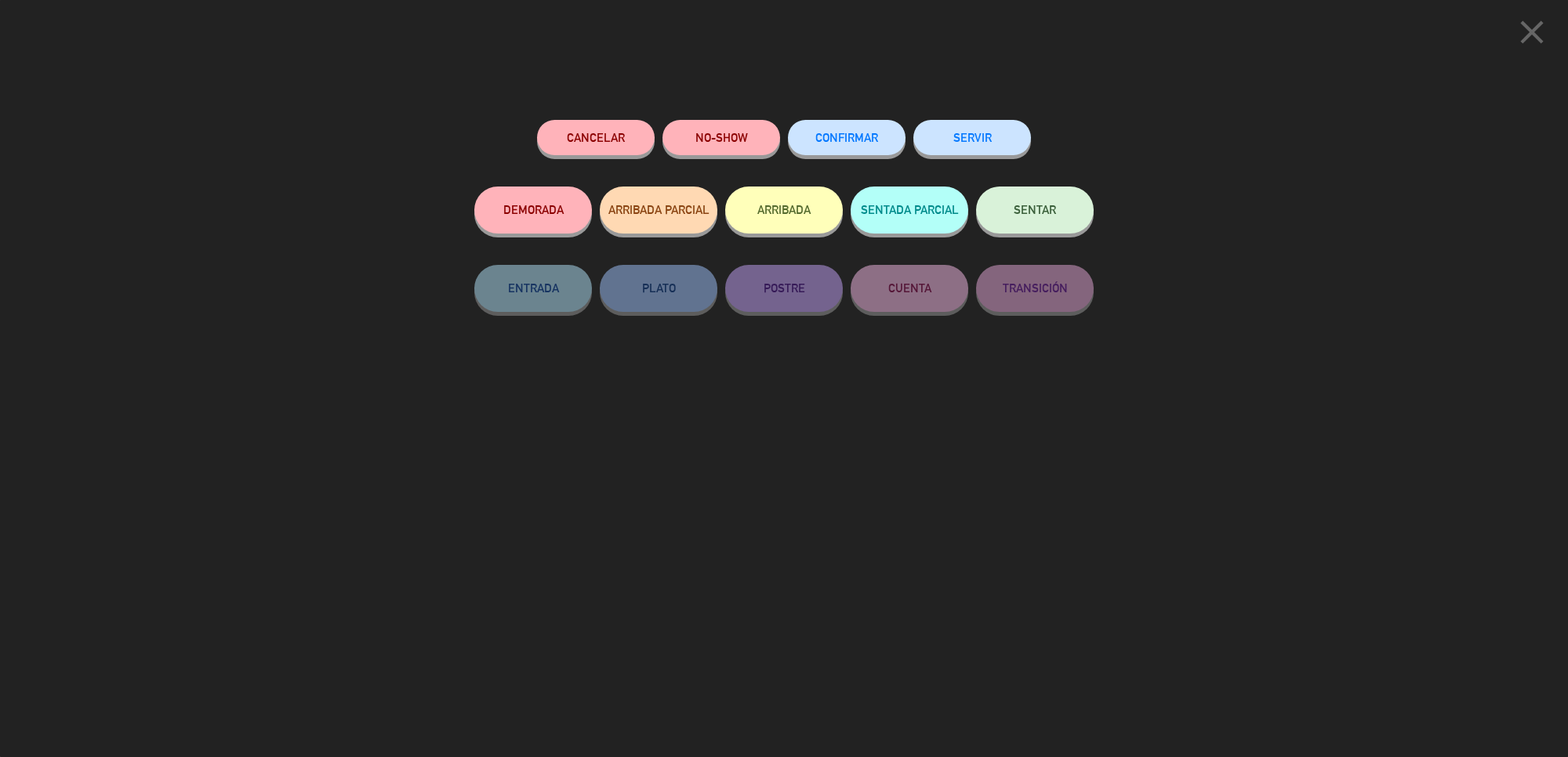
click at [976, 132] on button "SERVIR" at bounding box center [972, 137] width 118 height 35
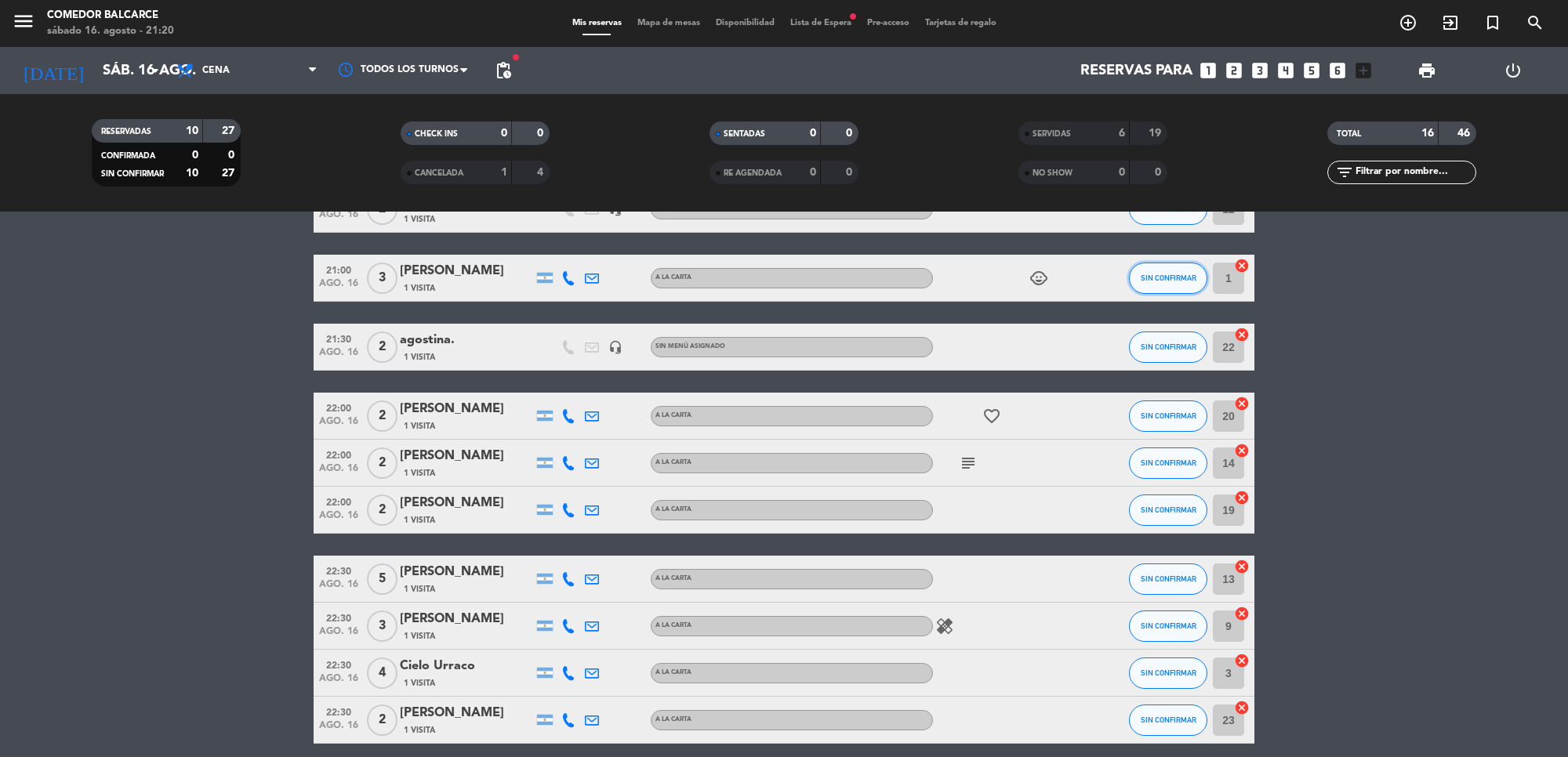
click at [1168, 274] on span "SIN CONFIRMAR" at bounding box center [1168, 278] width 56 height 9
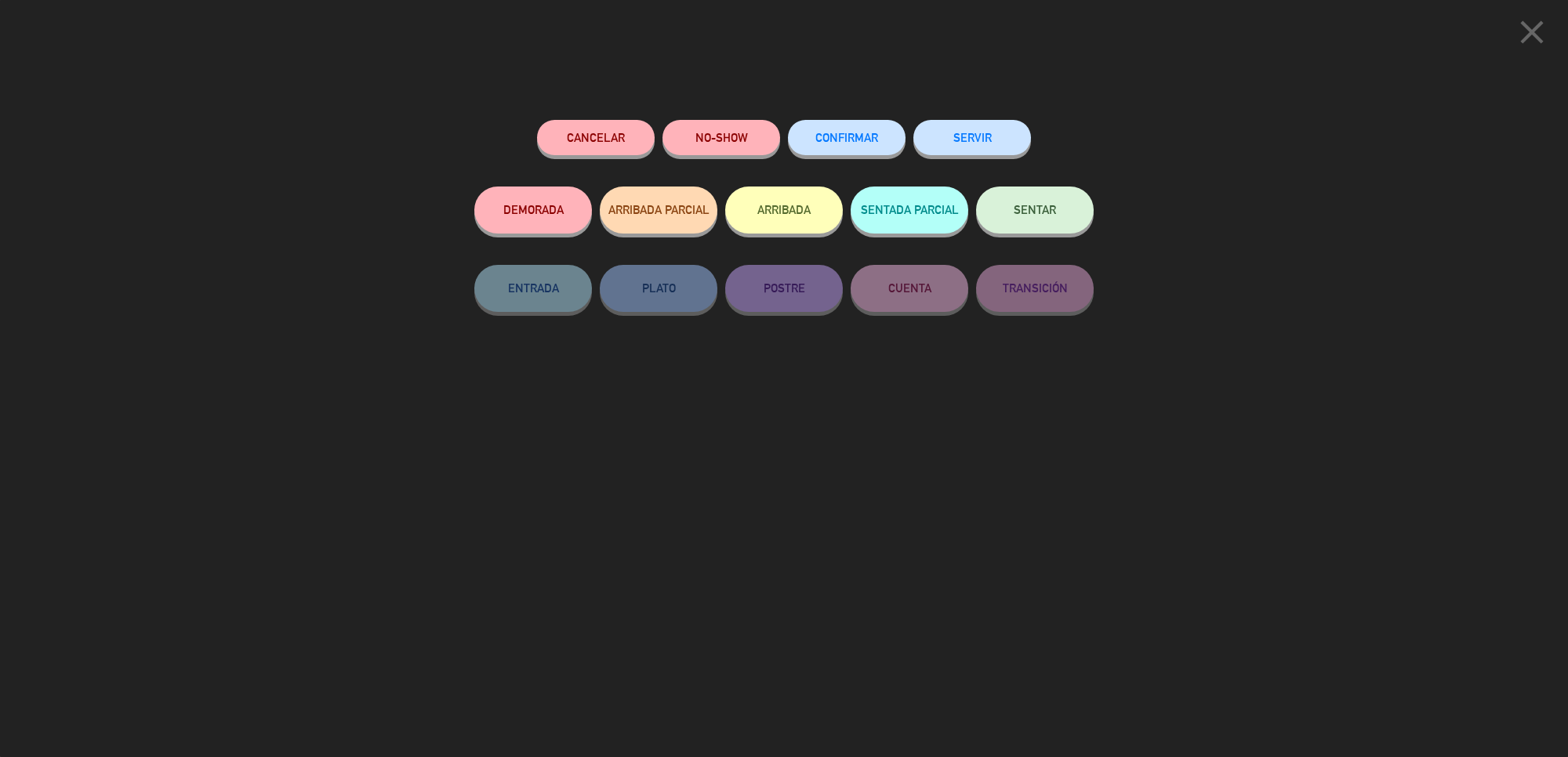
click at [997, 138] on button "SERVIR" at bounding box center [972, 137] width 118 height 35
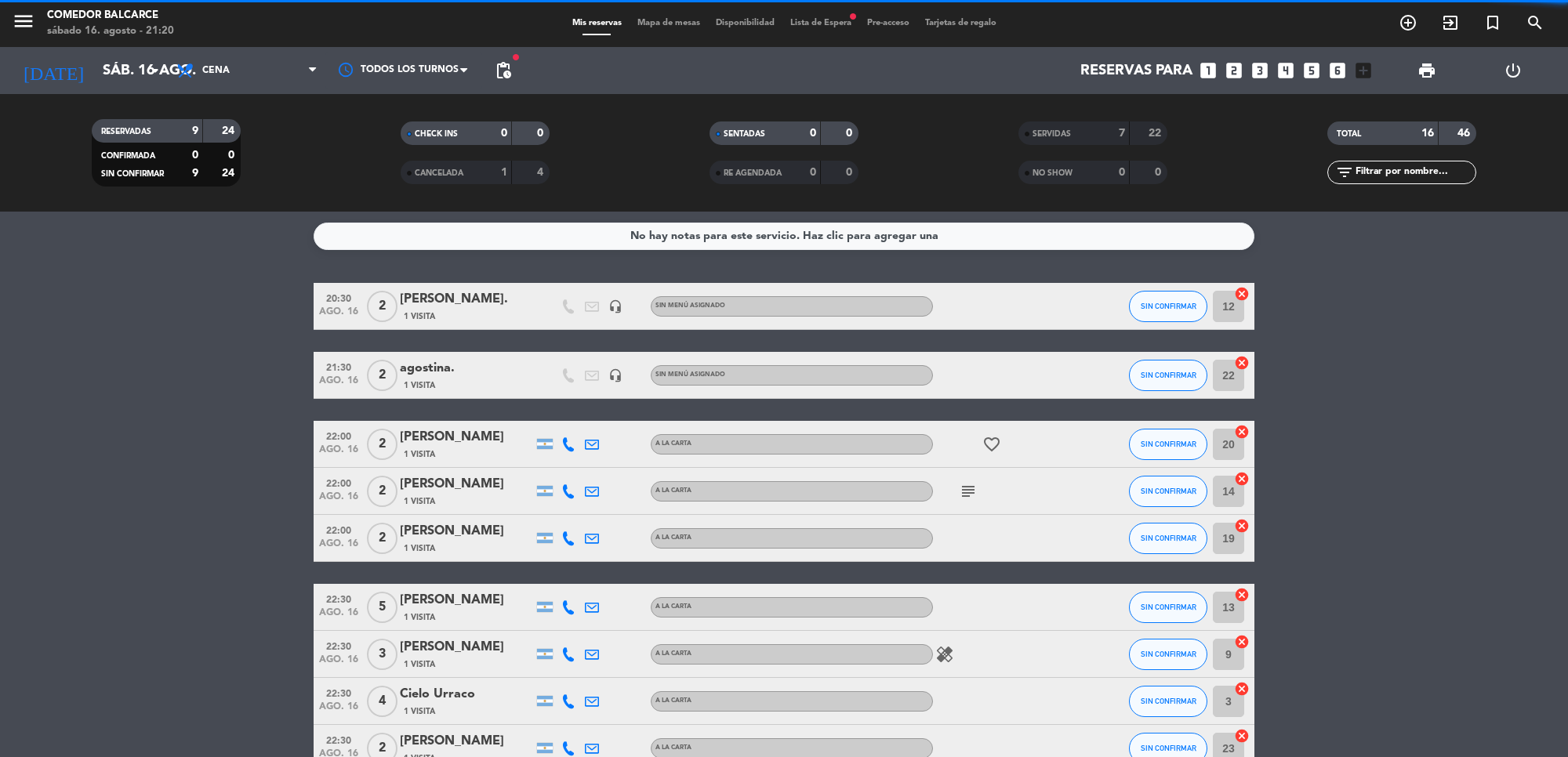
scroll to position [0, 0]
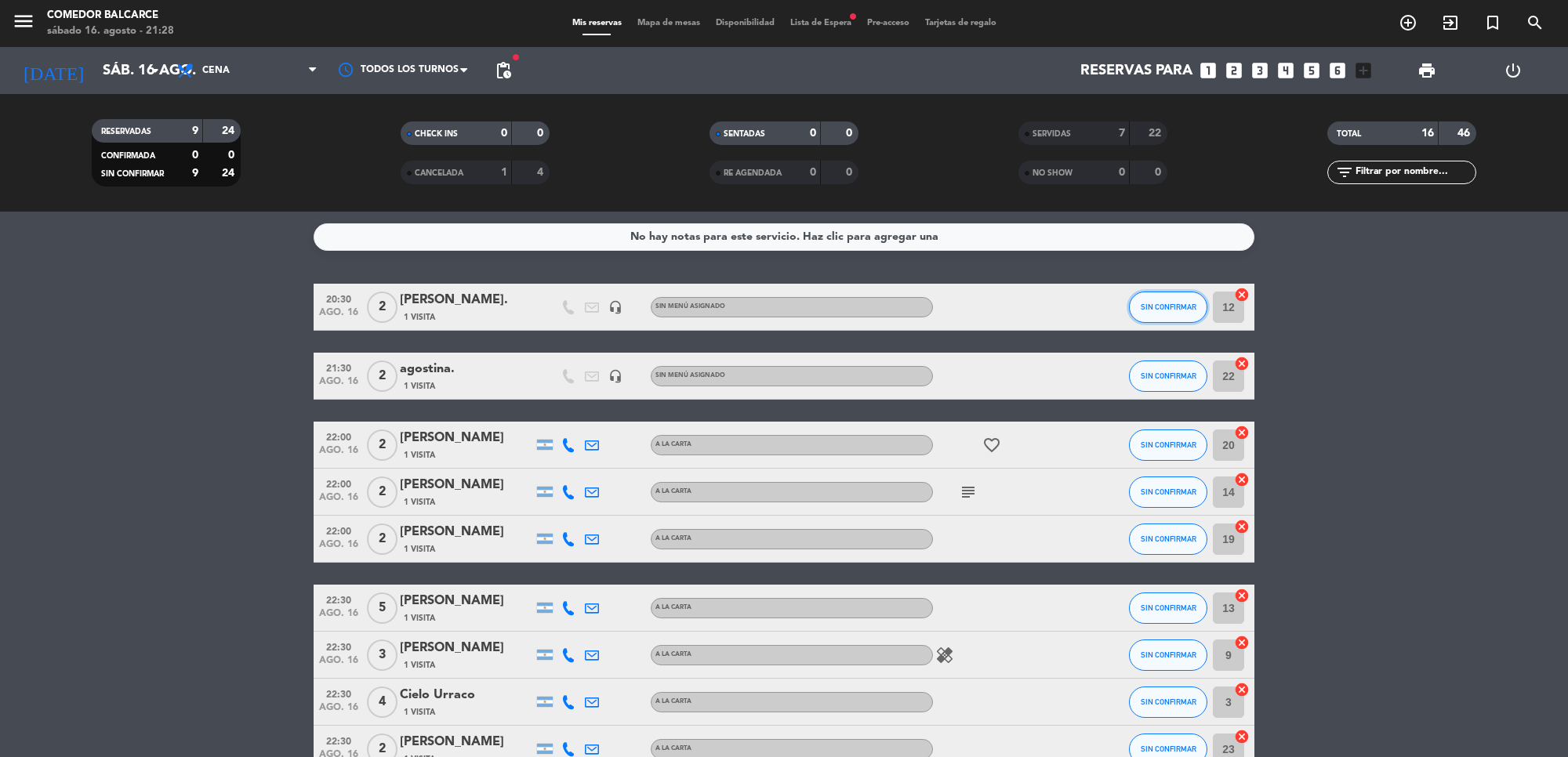
click at [1183, 294] on button "SIN CONFIRMAR" at bounding box center [1168, 308] width 78 height 31
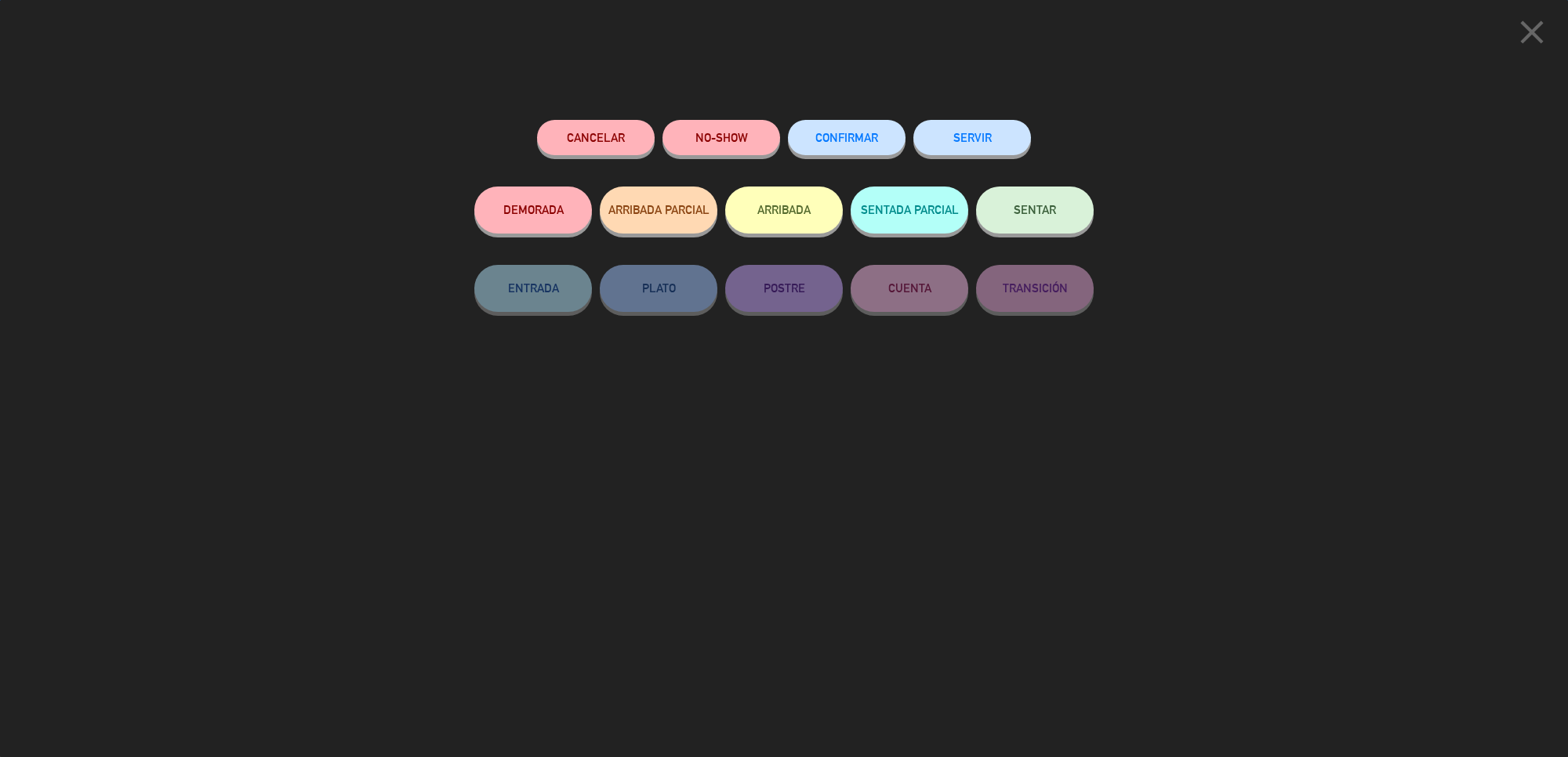
click at [957, 126] on button "SERVIR" at bounding box center [972, 137] width 118 height 35
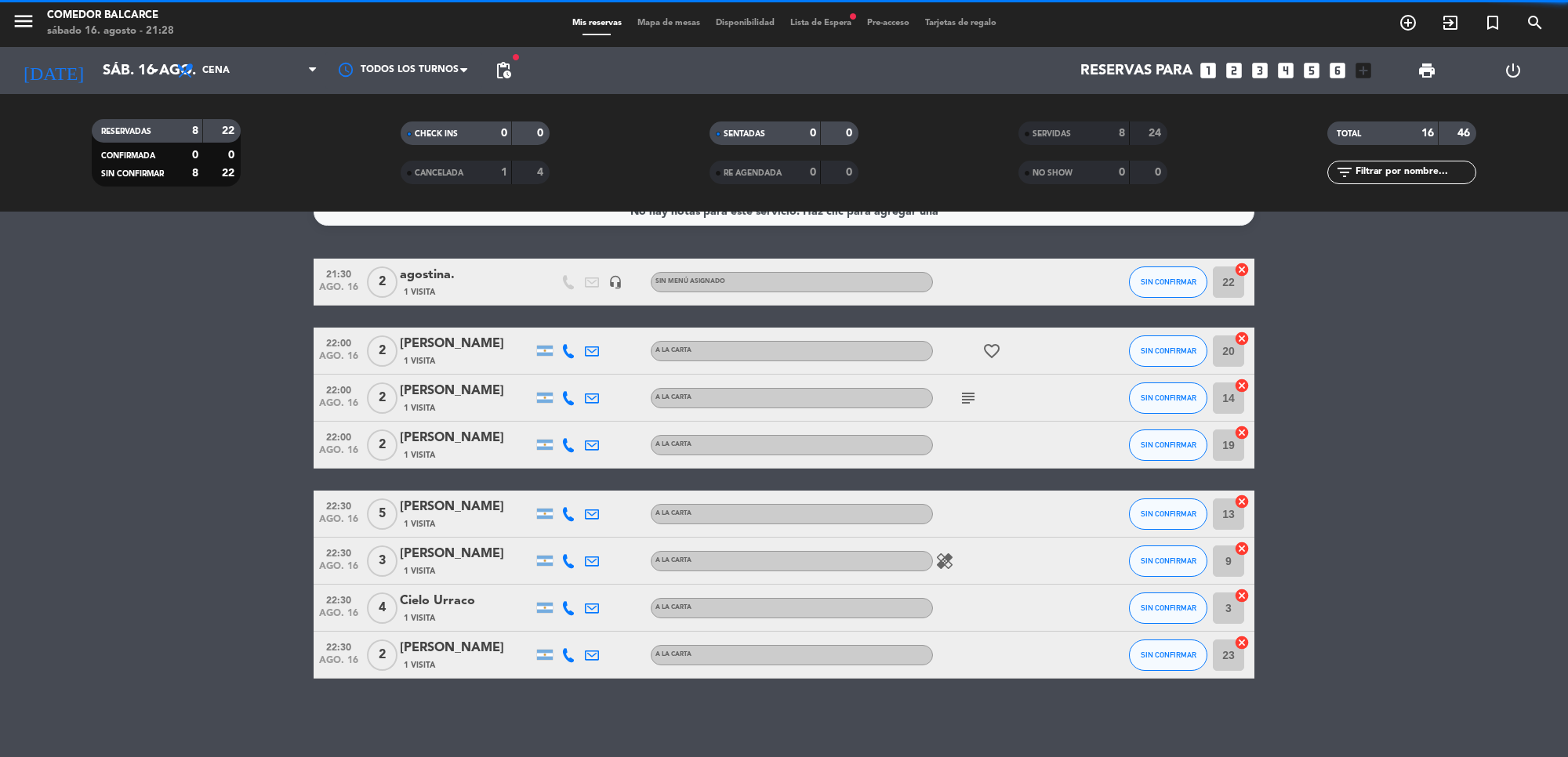
scroll to position [24, 0]
